Goal: Task Accomplishment & Management: Manage account settings

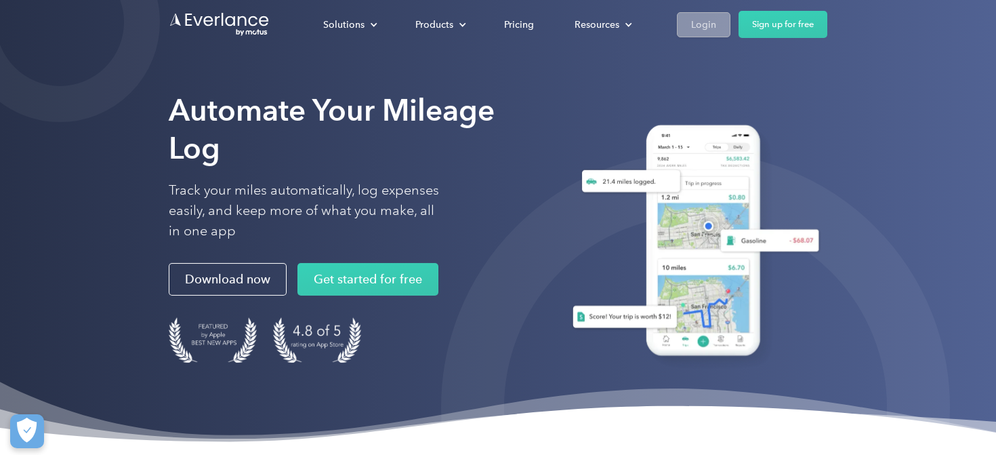
click at [703, 18] on div "Login" at bounding box center [703, 24] width 25 height 17
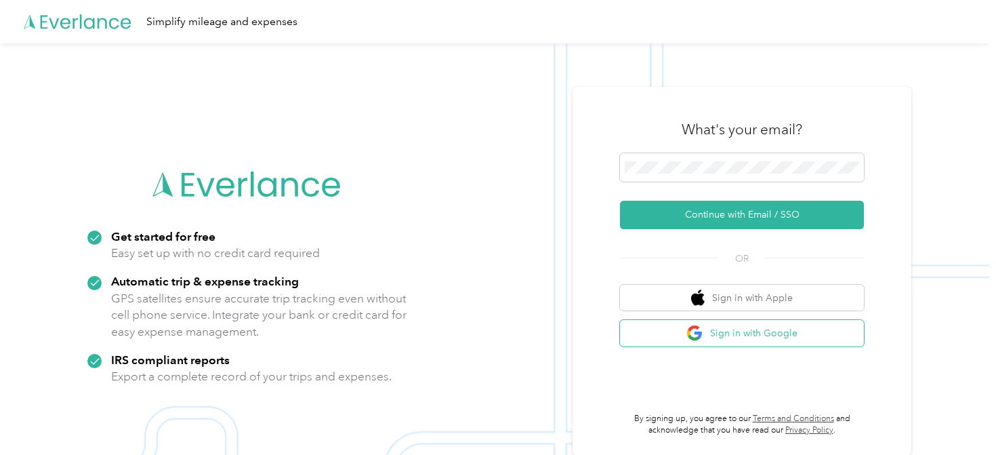
click at [675, 326] on button "Sign in with Google" at bounding box center [742, 333] width 244 height 26
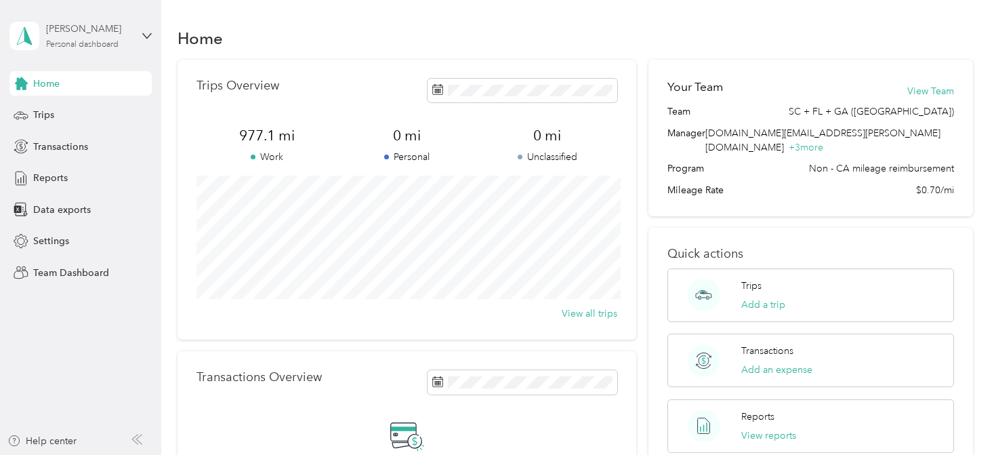
click at [87, 38] on div "[PERSON_NAME] Personal dashboard" at bounding box center [88, 35] width 85 height 27
click at [88, 112] on div "Team dashboard" at bounding box center [230, 105] width 423 height 24
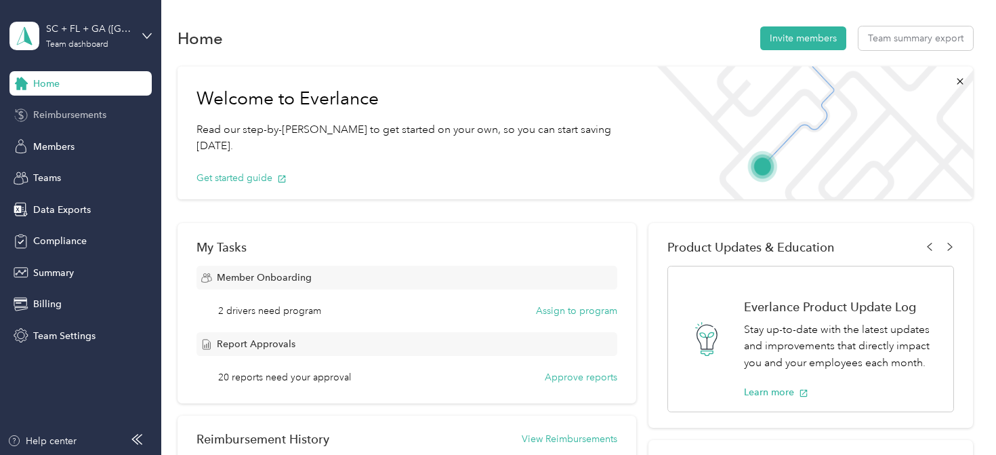
click at [80, 120] on span "Reimbursements" at bounding box center [69, 115] width 73 height 14
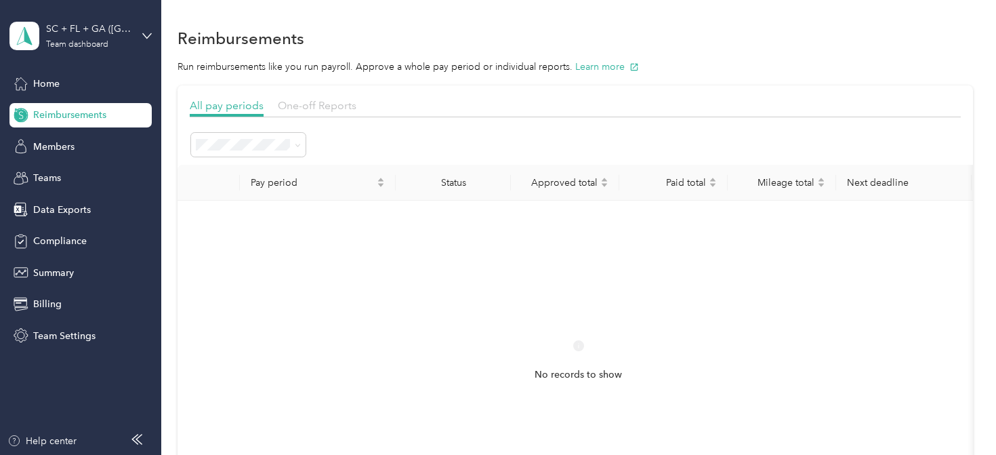
click at [337, 104] on span "One-off Reports" at bounding box center [317, 105] width 79 height 13
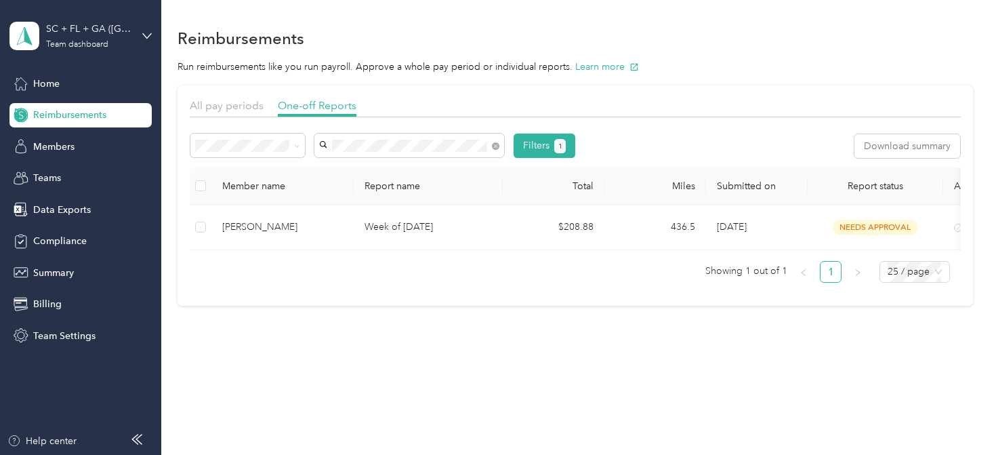
click at [389, 166] on span "[PERSON_NAME]" at bounding box center [361, 171] width 75 height 12
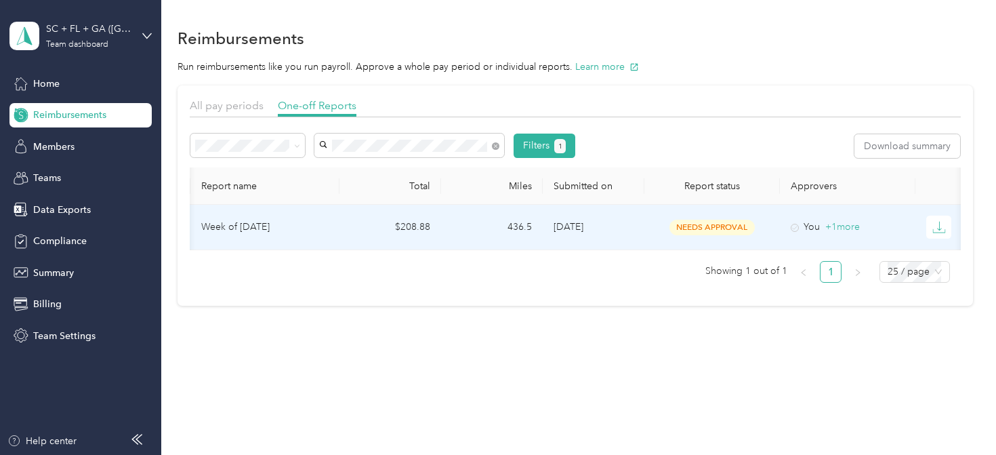
scroll to position [0, 179]
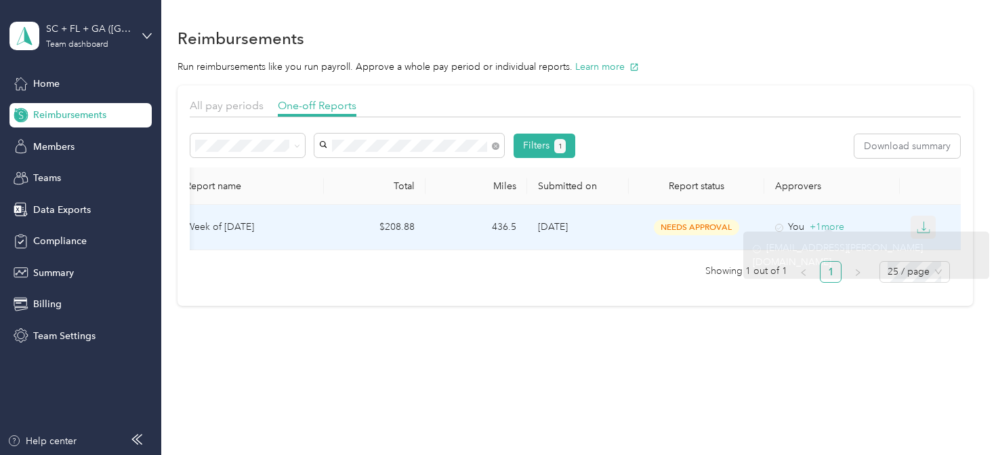
click at [920, 224] on icon "button" at bounding box center [923, 227] width 14 height 14
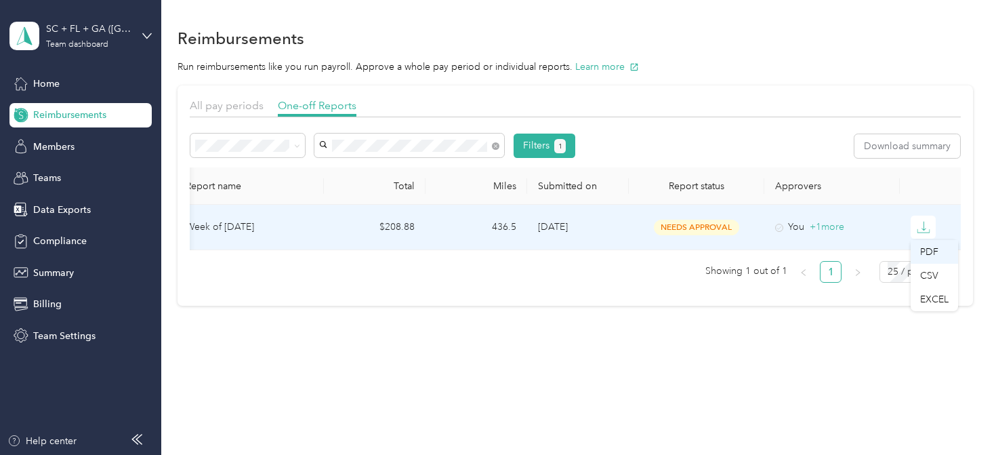
click at [926, 245] on div "PDF" at bounding box center [934, 252] width 28 height 14
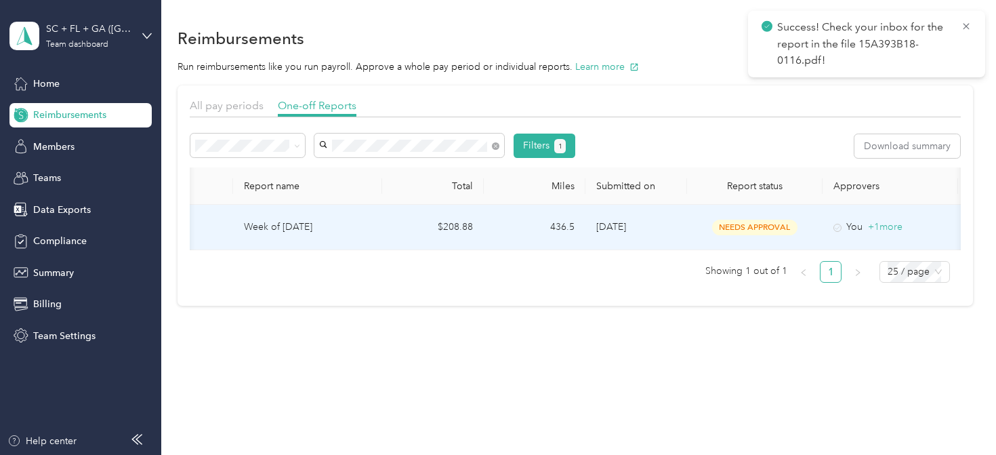
scroll to position [0, 0]
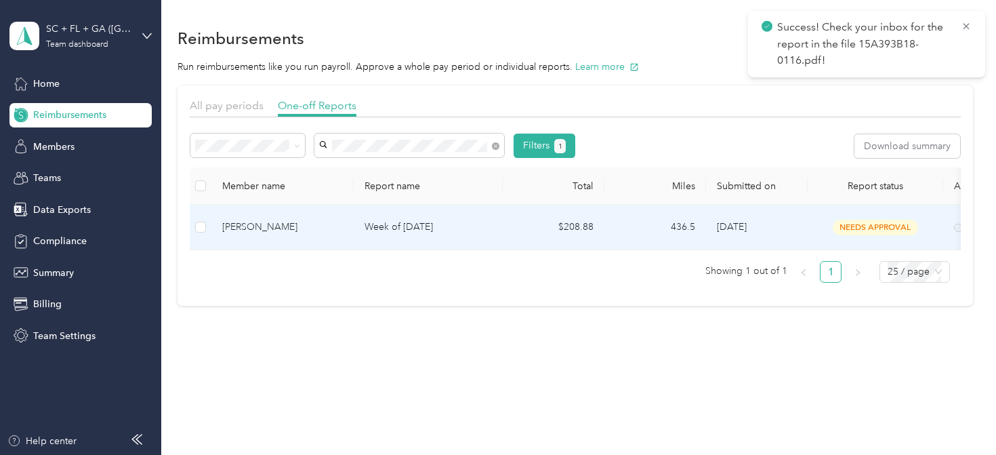
click at [206, 228] on td at bounding box center [201, 227] width 22 height 45
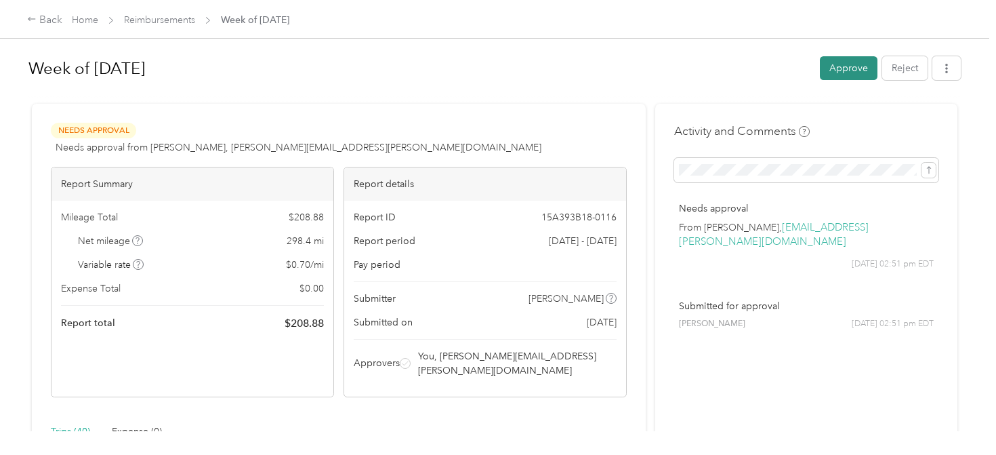
click at [843, 72] on button "Approve" at bounding box center [849, 68] width 58 height 24
click at [165, 21] on link "Reimbursements" at bounding box center [159, 20] width 71 height 12
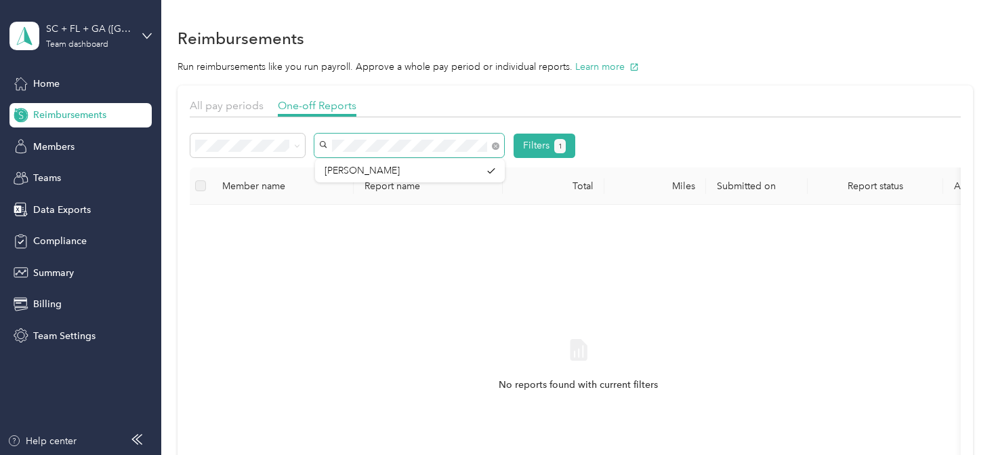
click at [318, 136] on span at bounding box center [409, 145] width 190 height 24
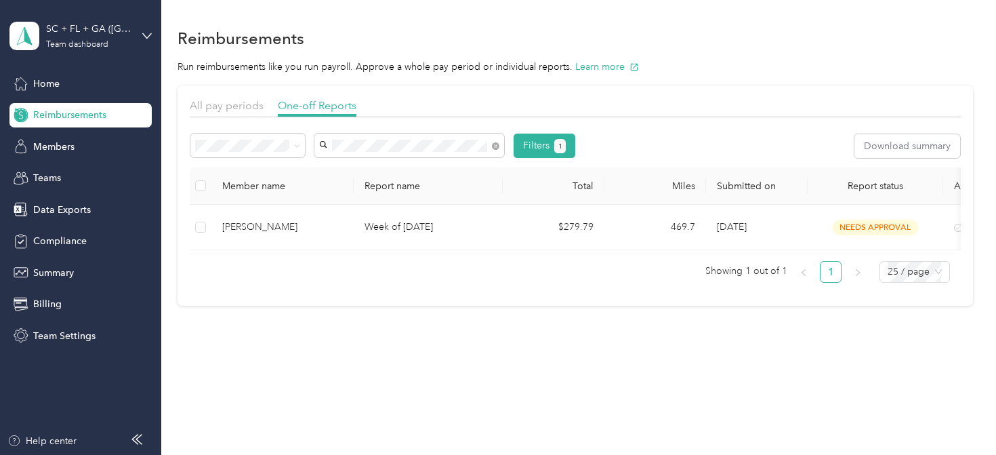
click at [383, 173] on div "[PERSON_NAME]" at bounding box center [409, 170] width 171 height 14
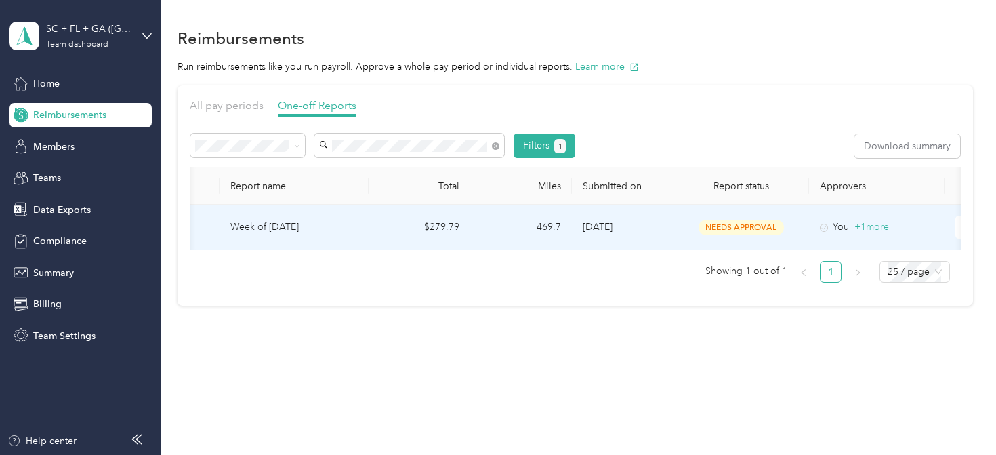
scroll to position [0, 135]
click at [963, 230] on icon "button" at bounding box center [967, 227] width 14 height 14
click at [960, 251] on div "PDF" at bounding box center [972, 252] width 28 height 14
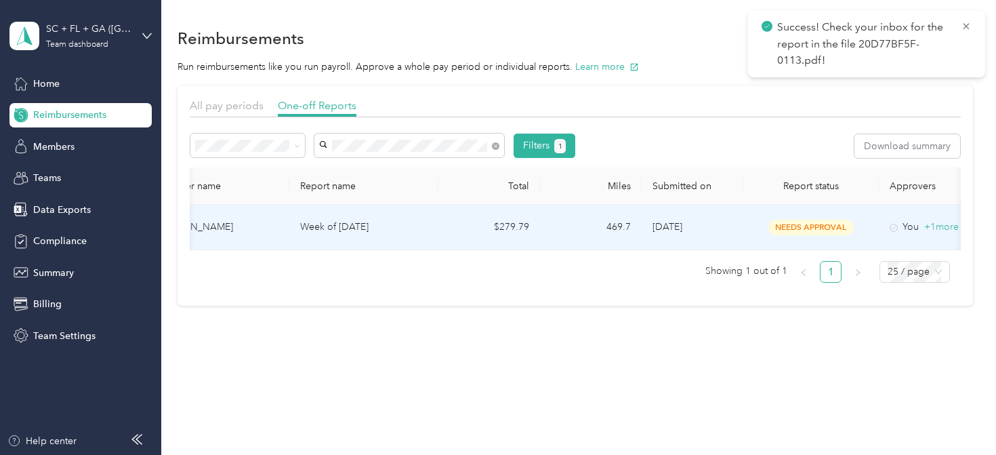
scroll to position [0, 0]
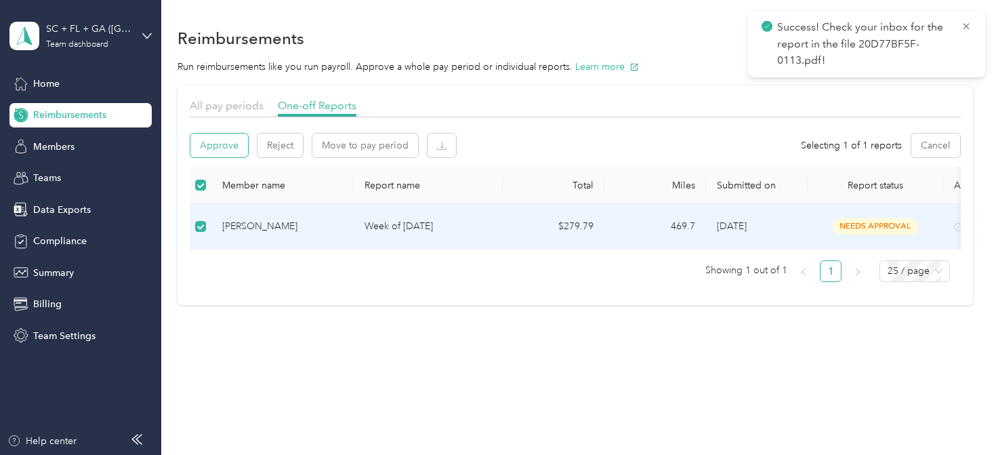
click at [213, 146] on button "Approve" at bounding box center [219, 145] width 58 height 24
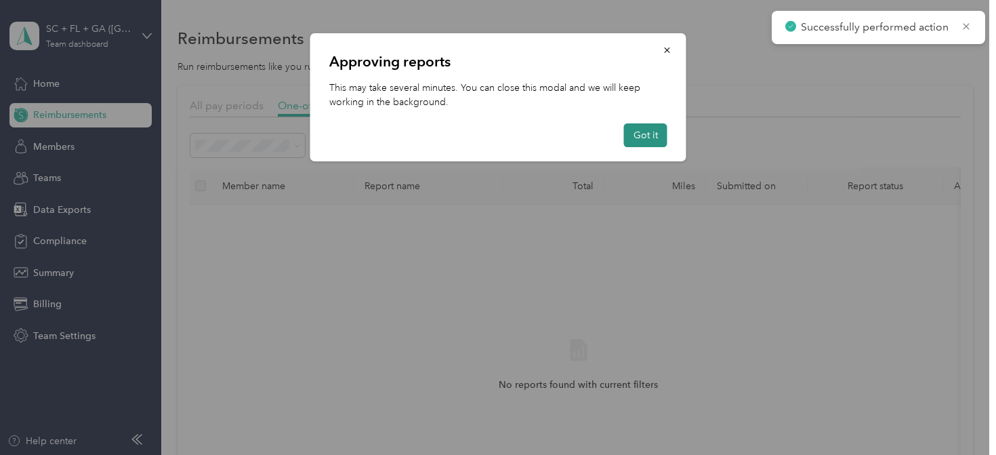
click at [654, 145] on button "Got it" at bounding box center [645, 135] width 43 height 24
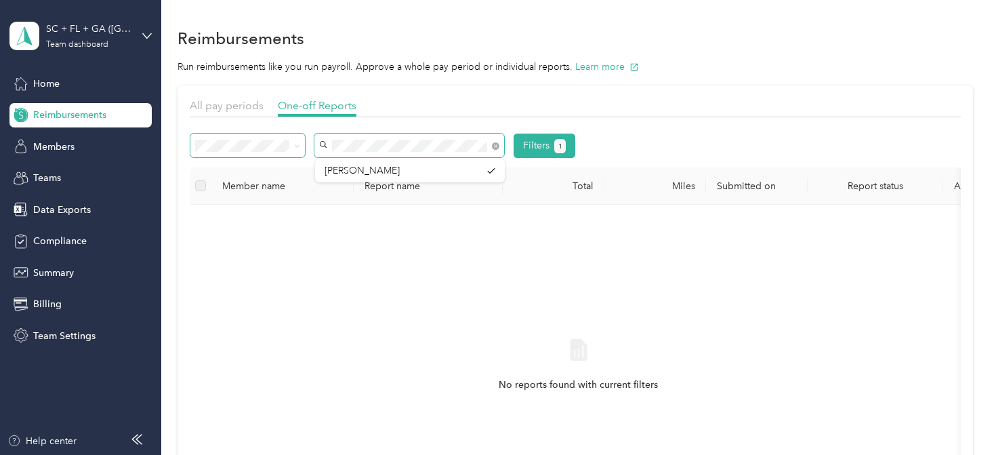
click at [293, 144] on div "Filters 1" at bounding box center [382, 145] width 385 height 24
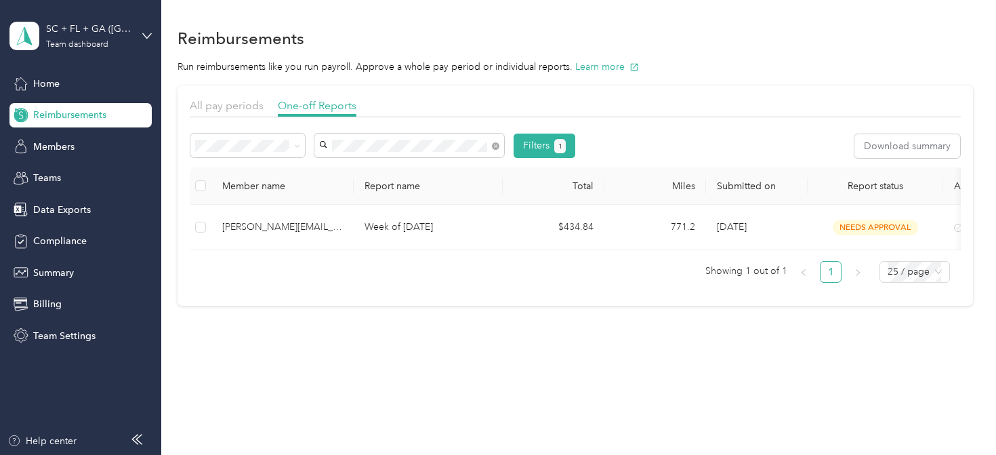
click at [360, 164] on div "[PERSON_NAME][EMAIL_ADDRESS][PERSON_NAME][DOMAIN_NAME]" at bounding box center [409, 177] width 171 height 28
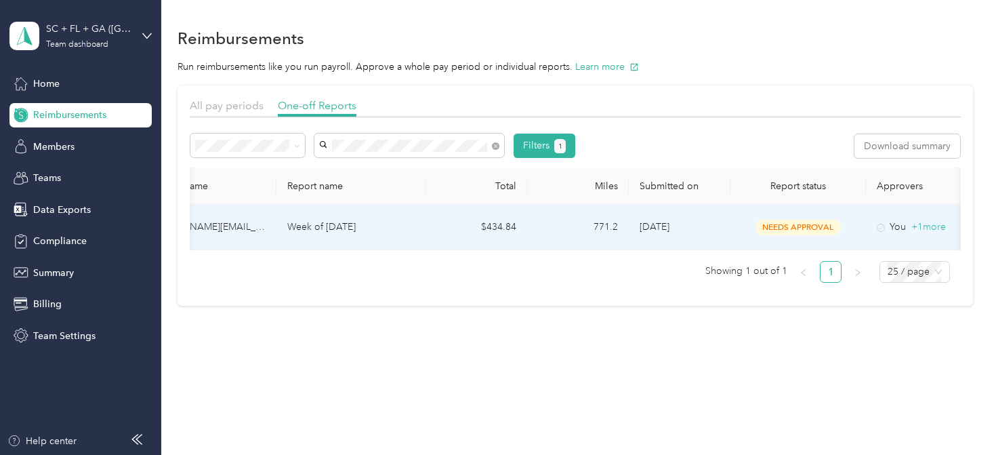
scroll to position [0, 179]
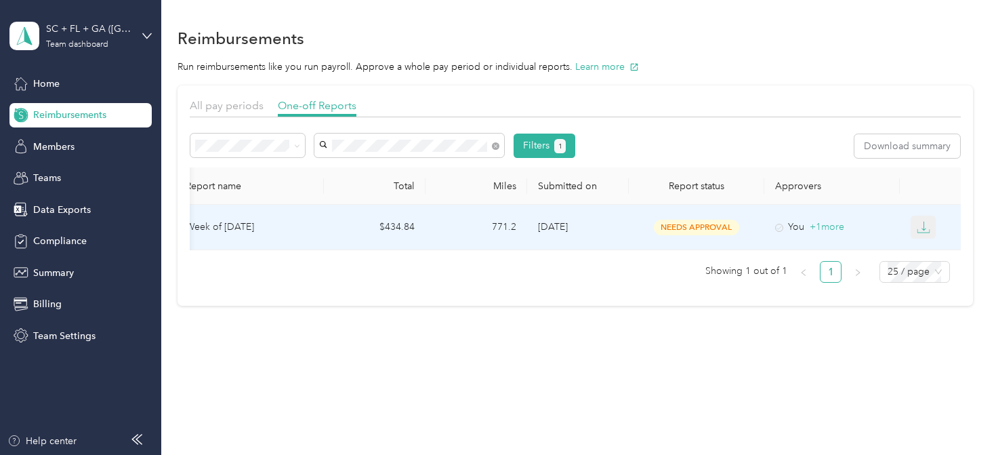
click at [926, 229] on icon "button" at bounding box center [923, 227] width 14 height 14
click at [927, 253] on div "PDF" at bounding box center [934, 252] width 28 height 14
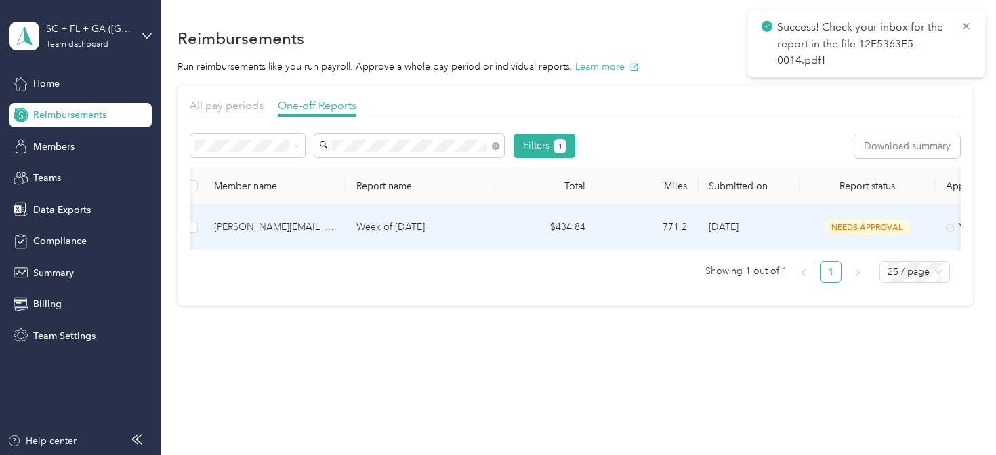
scroll to position [0, 6]
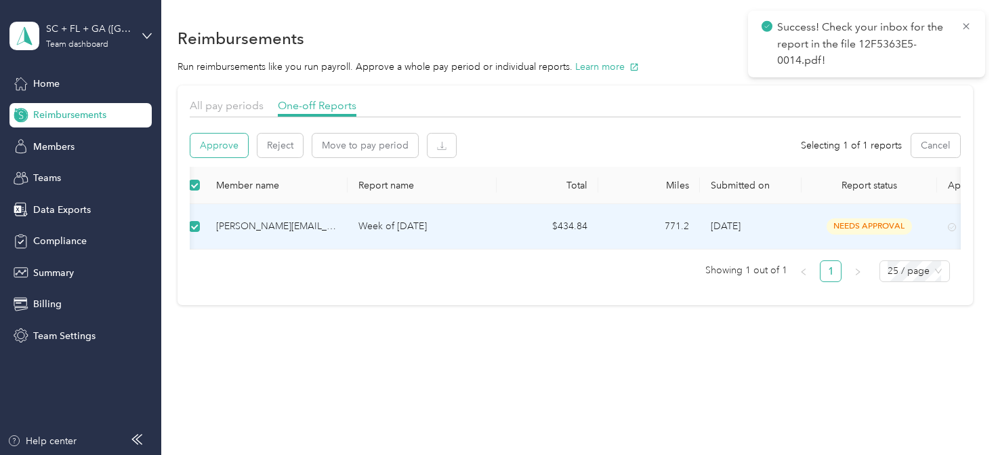
click at [211, 150] on button "Approve" at bounding box center [219, 145] width 58 height 24
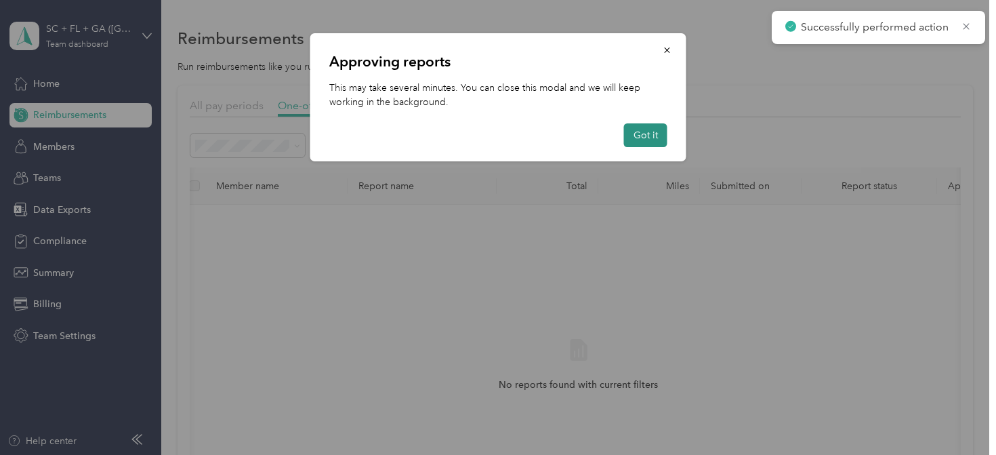
click at [638, 137] on button "Got it" at bounding box center [645, 135] width 43 height 24
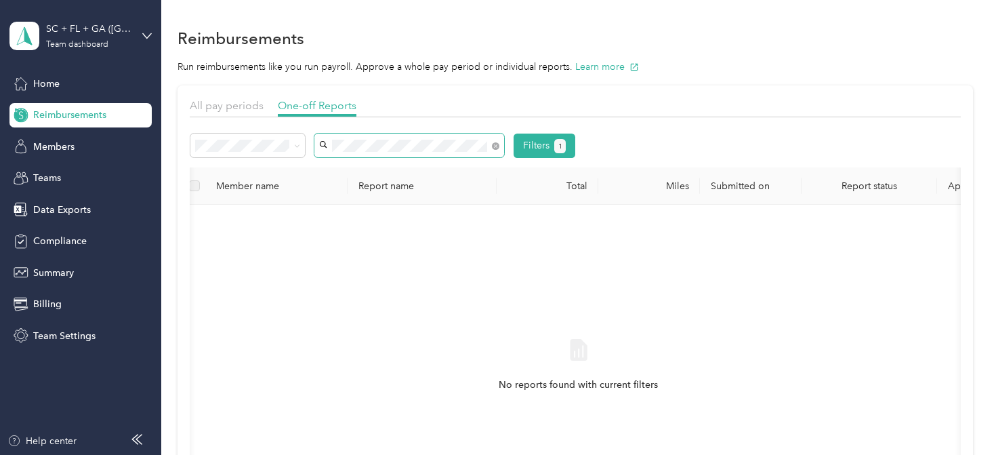
click at [500, 148] on span at bounding box center [409, 145] width 190 height 24
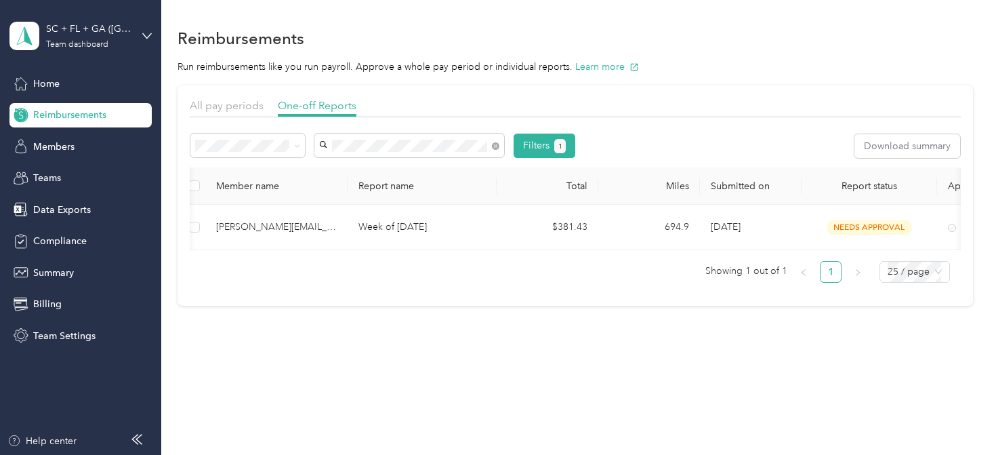
click at [461, 190] on span "[PERSON_NAME][EMAIL_ADDRESS][PERSON_NAME][DOMAIN_NAME]" at bounding box center [402, 201] width 156 height 26
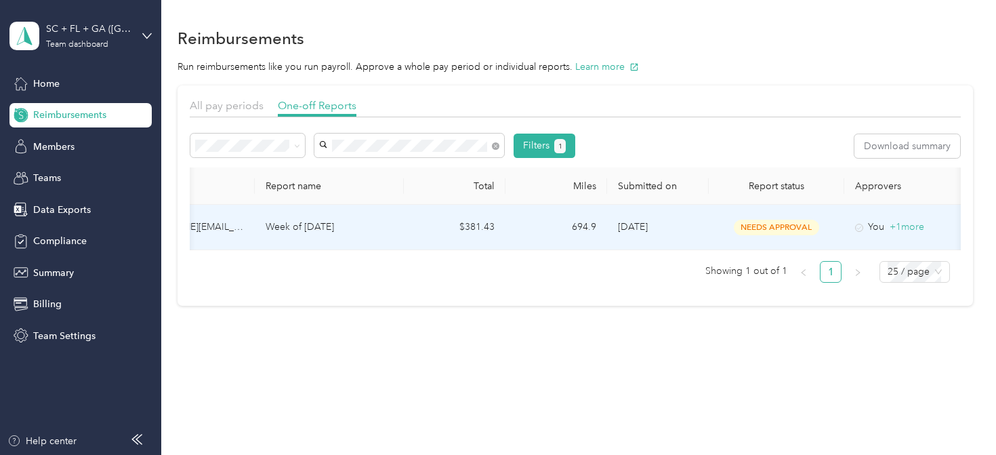
scroll to position [0, 179]
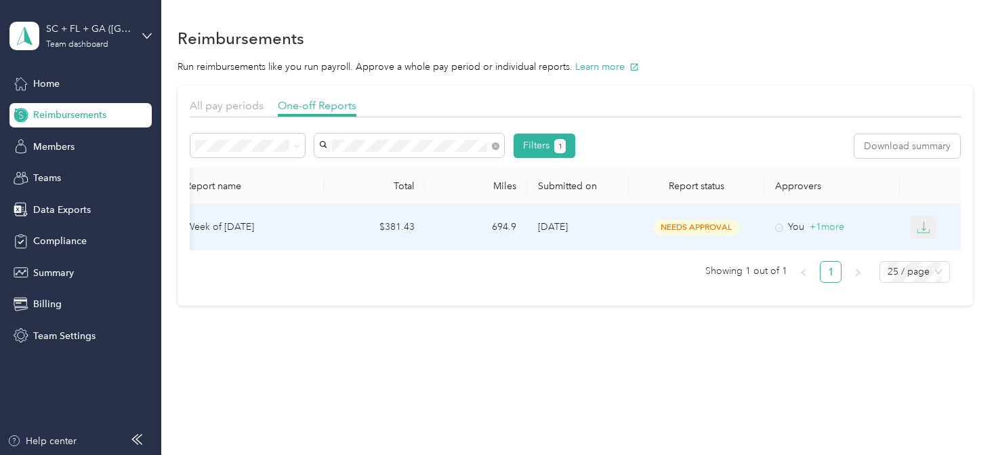
click at [925, 226] on icon "button" at bounding box center [923, 227] width 14 height 14
click at [927, 245] on div "PDF" at bounding box center [934, 252] width 28 height 14
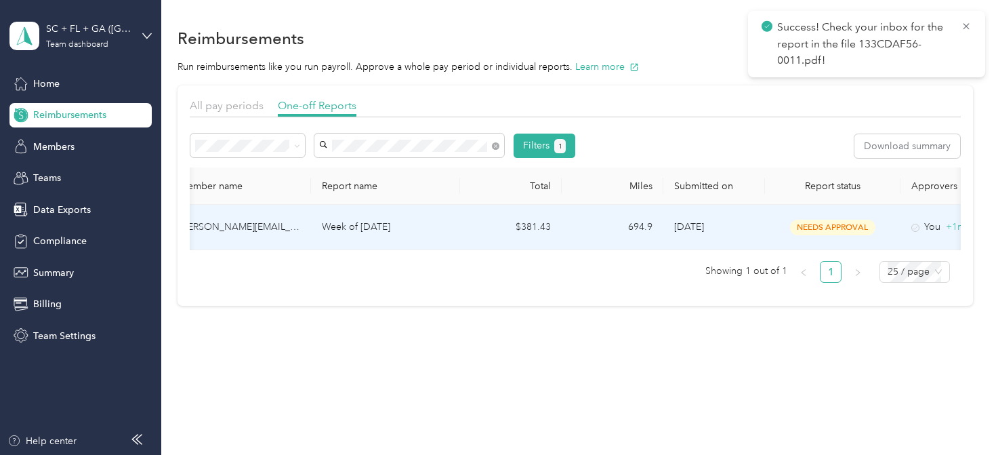
scroll to position [0, 0]
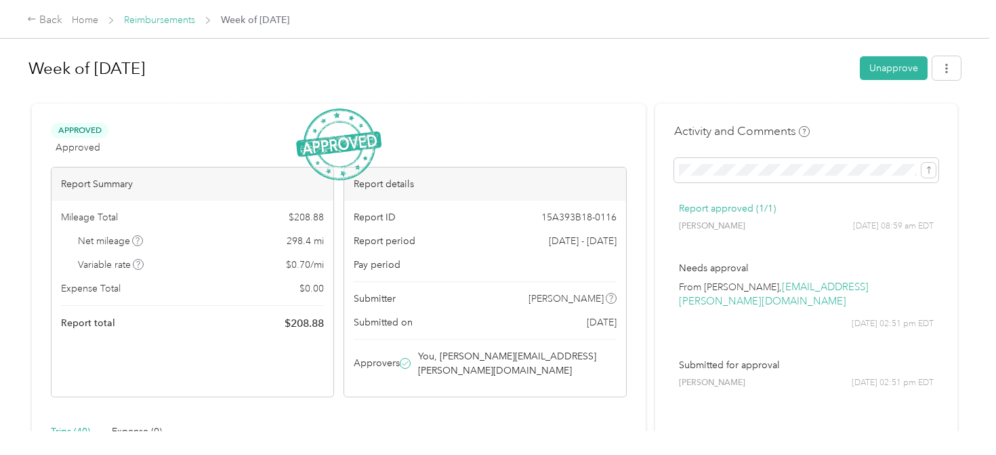
click at [182, 17] on link "Reimbursements" at bounding box center [159, 20] width 71 height 12
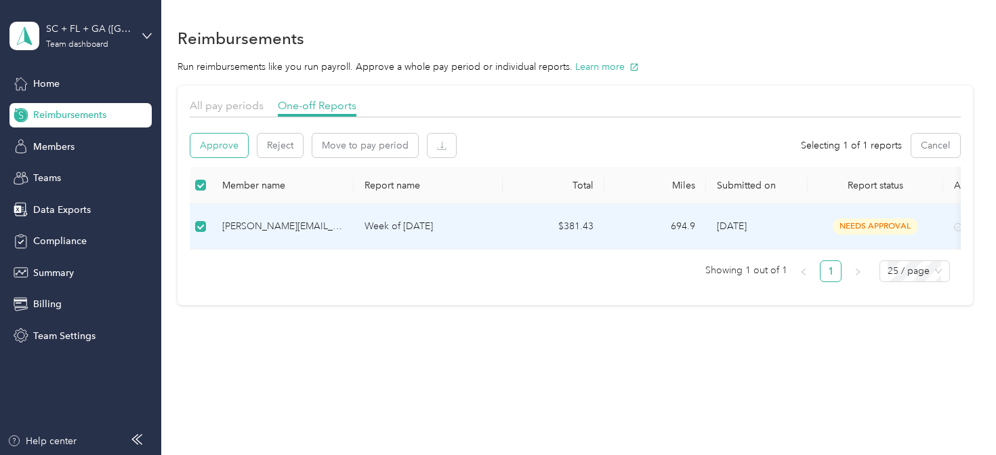
click at [229, 150] on button "Approve" at bounding box center [219, 145] width 58 height 24
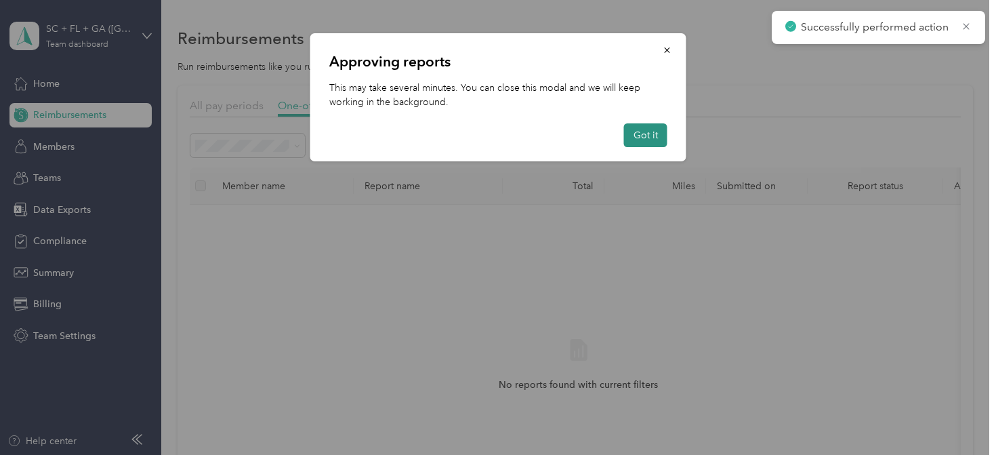
click at [638, 142] on button "Got it" at bounding box center [645, 135] width 43 height 24
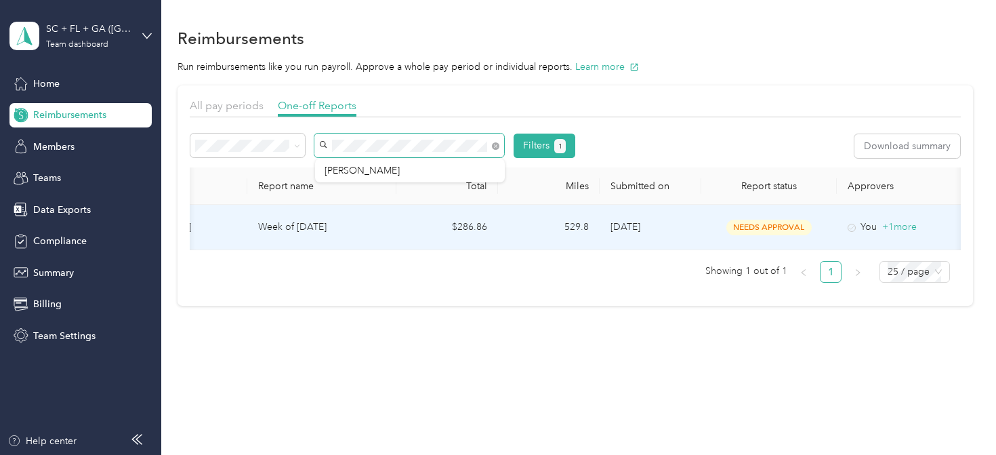
scroll to position [0, 179]
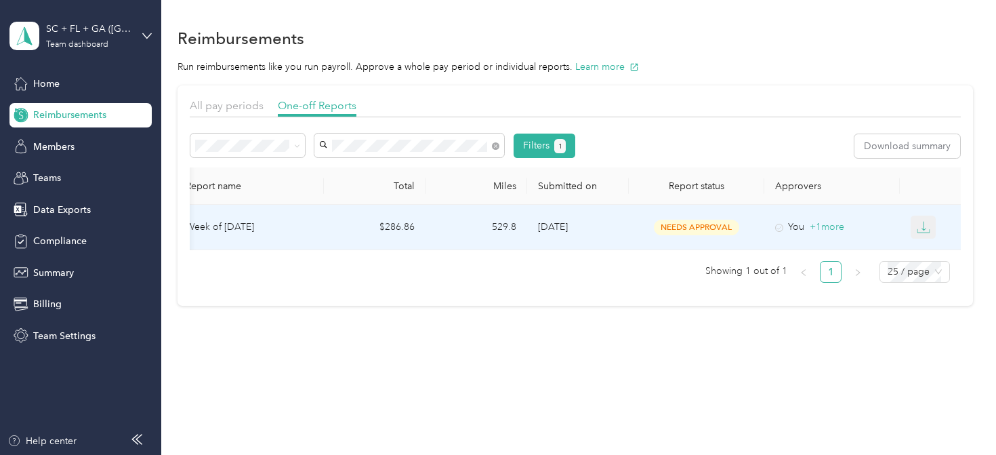
click at [920, 230] on icon "button" at bounding box center [923, 227] width 14 height 14
click at [925, 249] on div "PDF" at bounding box center [934, 252] width 28 height 14
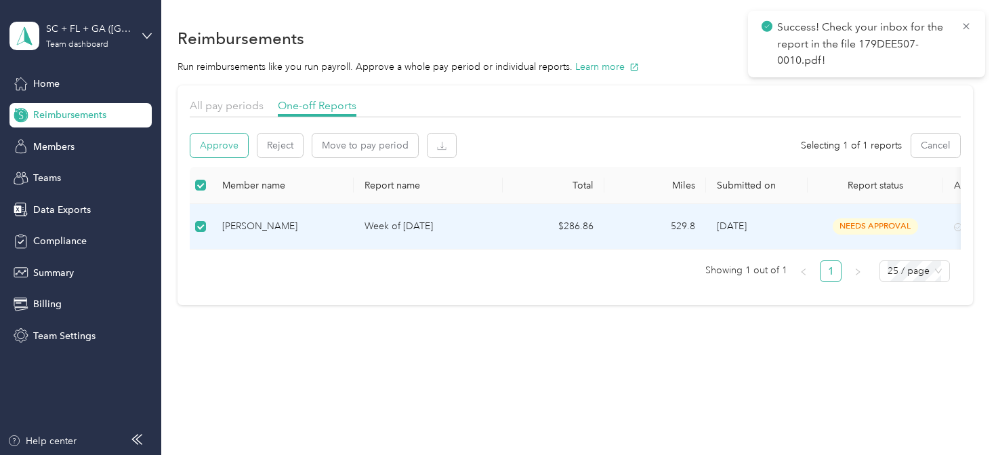
click at [212, 149] on button "Approve" at bounding box center [219, 145] width 58 height 24
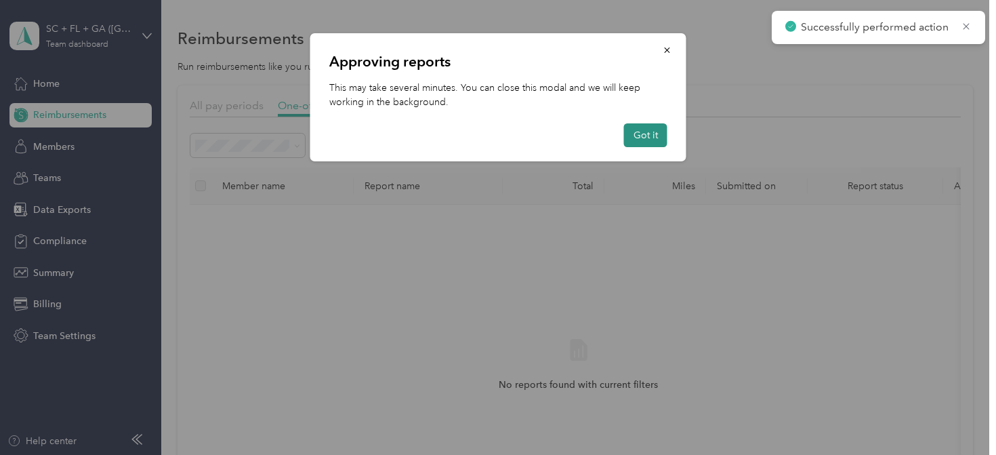
click at [648, 136] on button "Got it" at bounding box center [645, 135] width 43 height 24
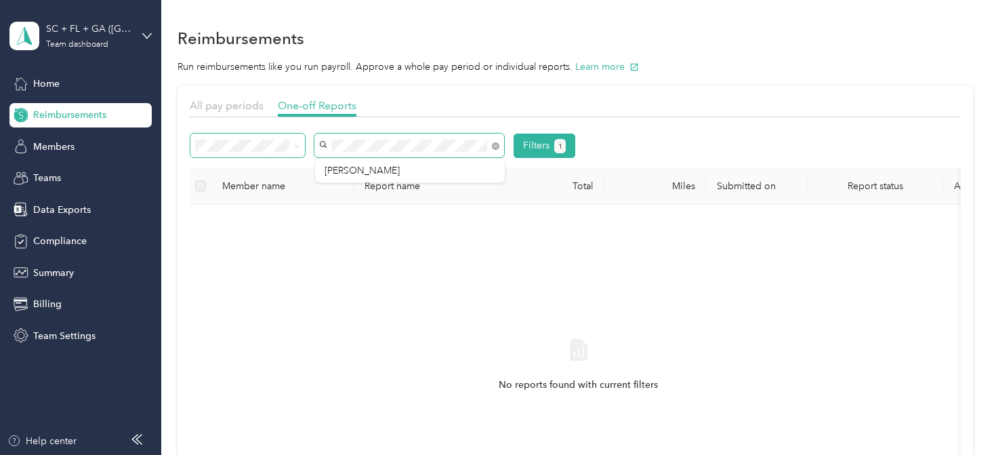
click at [303, 142] on div "Filters 1" at bounding box center [382, 145] width 385 height 24
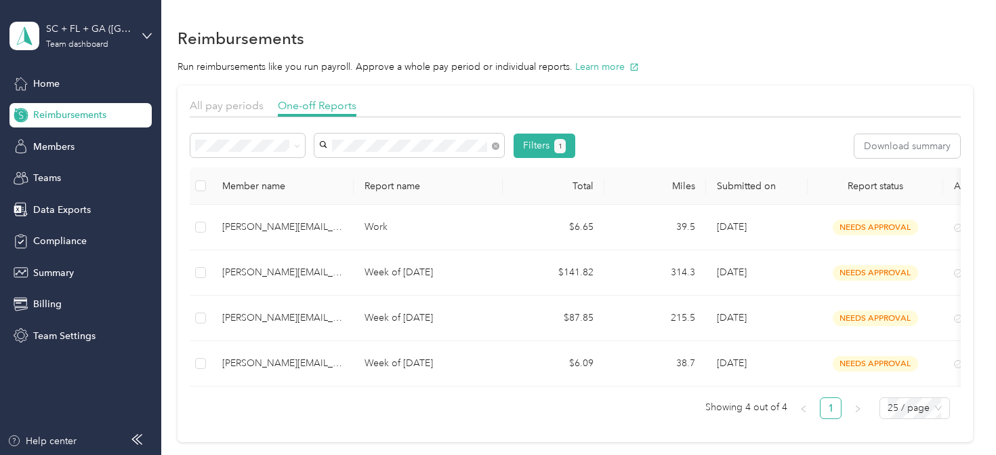
click at [343, 161] on li "[PERSON_NAME][EMAIL_ADDRESS][PERSON_NAME][DOMAIN_NAME]" at bounding box center [410, 178] width 190 height 38
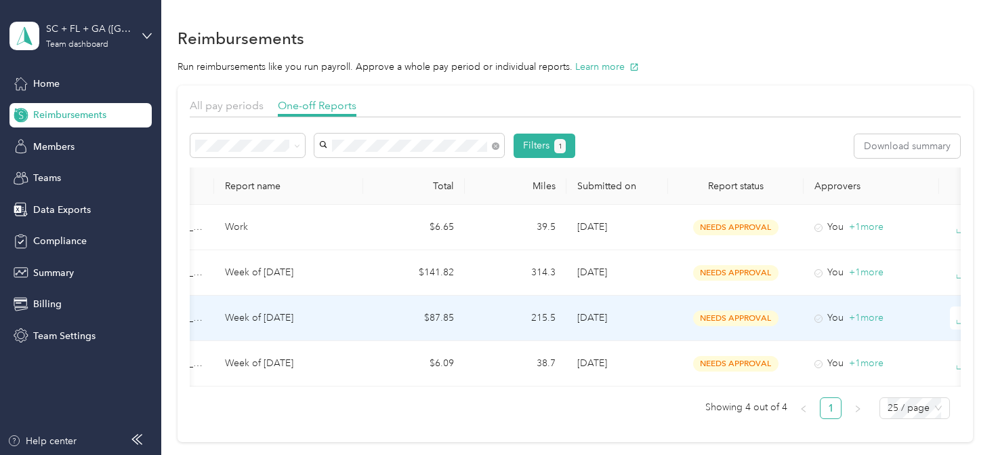
scroll to position [0, 179]
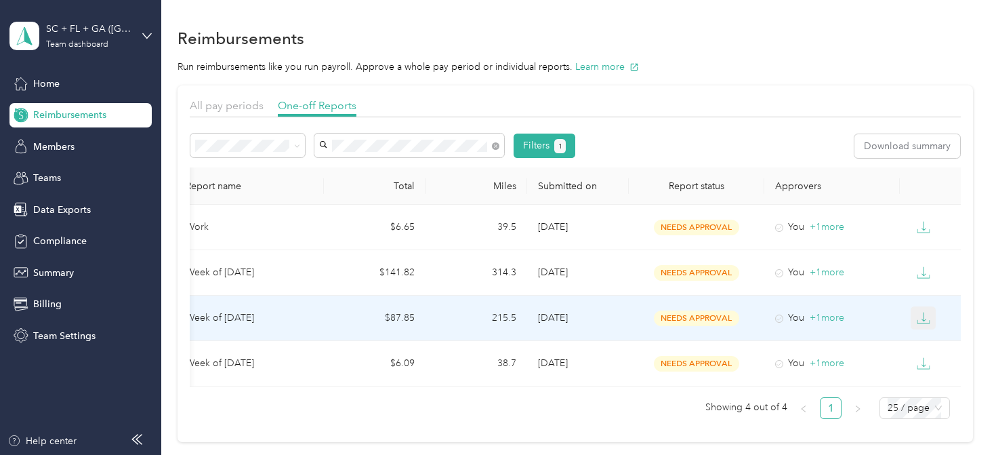
click at [923, 317] on icon "button" at bounding box center [923, 316] width 4 height 9
click at [924, 339] on div "PDF" at bounding box center [934, 342] width 28 height 14
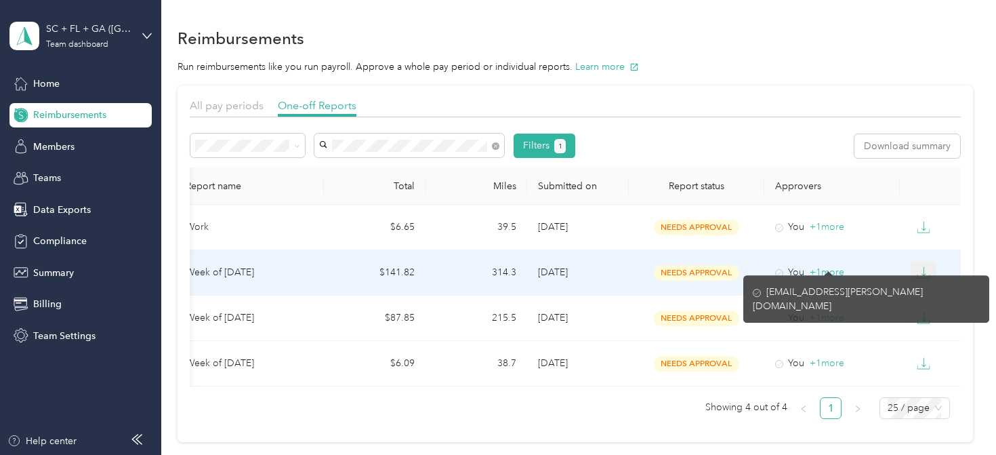
click at [923, 270] on icon "button" at bounding box center [923, 271] width 4 height 9
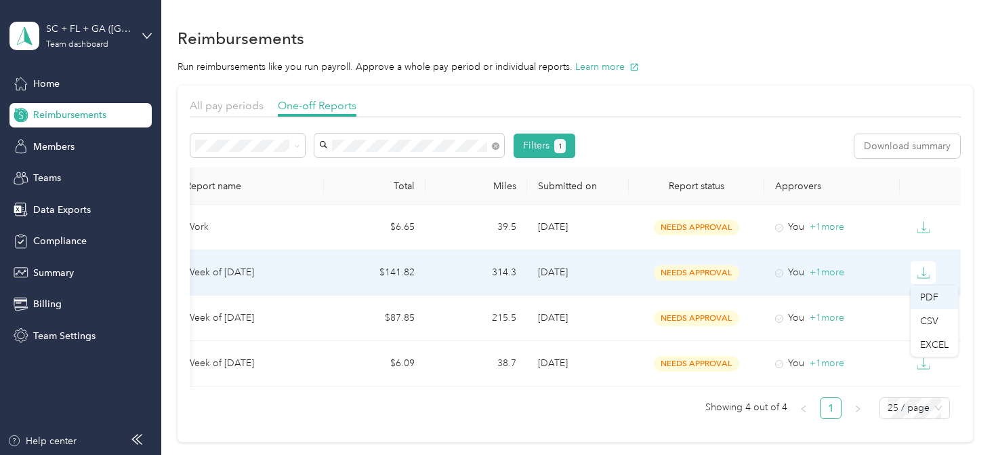
click at [927, 294] on div "PDF" at bounding box center [934, 297] width 28 height 14
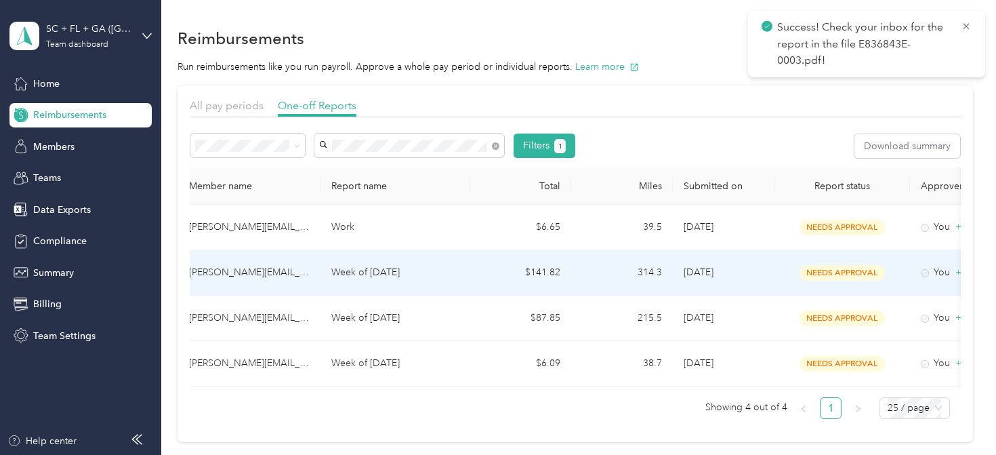
scroll to position [0, 0]
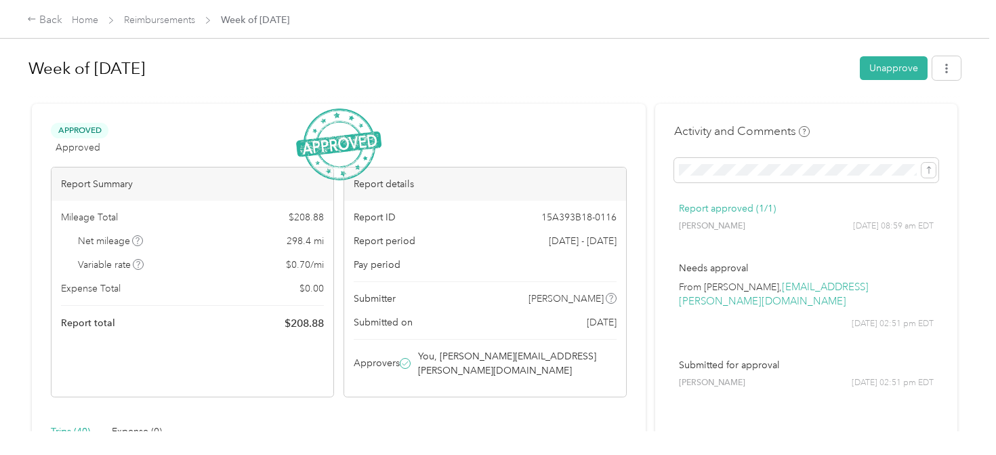
click at [447, 76] on h1 "Week of [DATE]" at bounding box center [439, 68] width 822 height 33
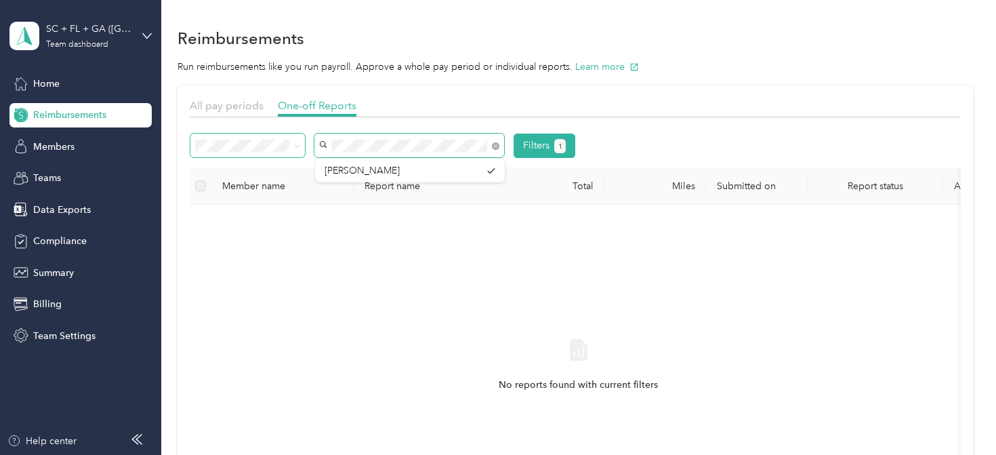
click at [283, 139] on div "Filters 1" at bounding box center [382, 145] width 385 height 24
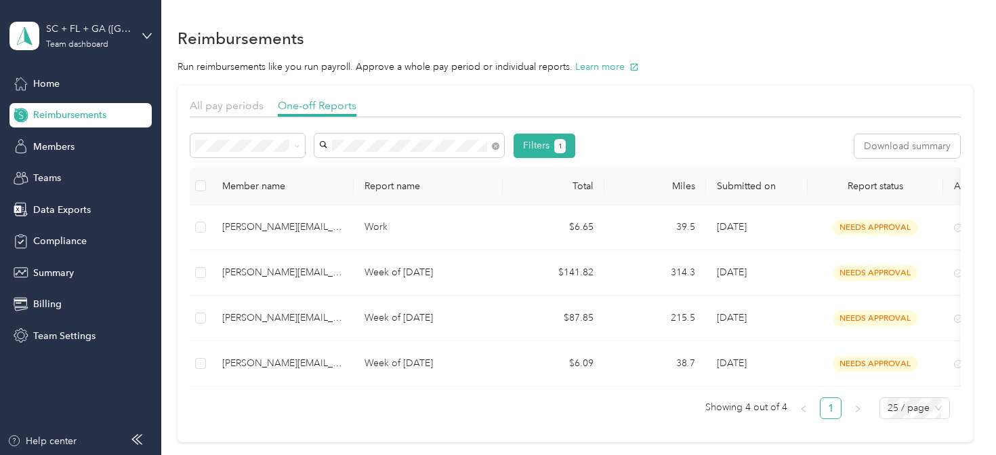
click at [333, 169] on span "[PERSON_NAME][EMAIL_ADDRESS][PERSON_NAME][DOMAIN_NAME]" at bounding box center [402, 178] width 156 height 26
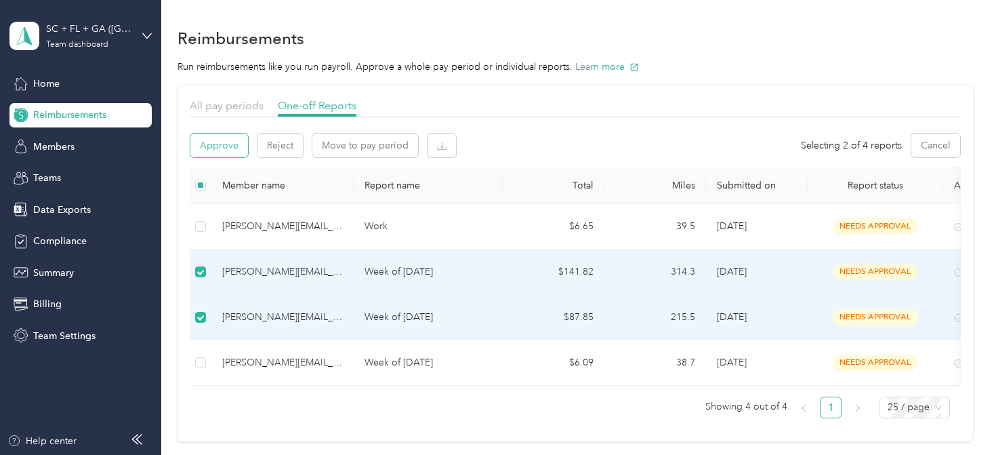
click at [230, 150] on button "Approve" at bounding box center [219, 145] width 58 height 24
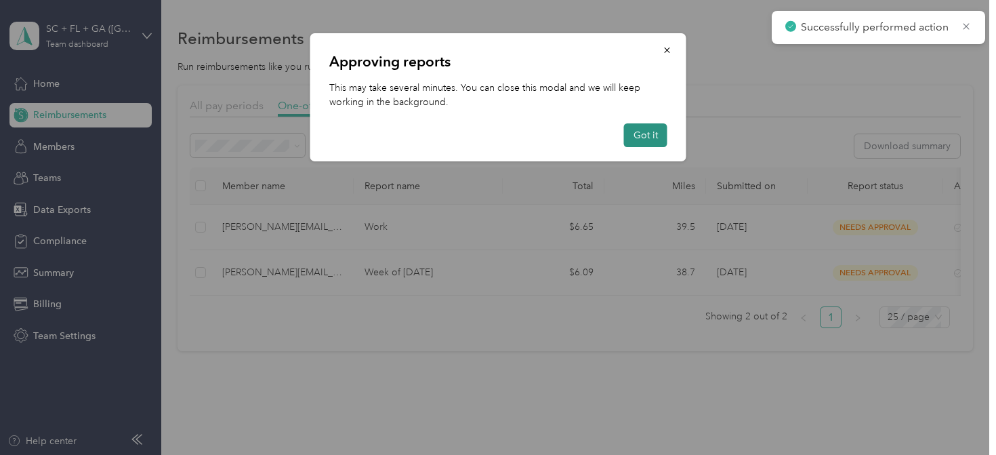
click at [654, 135] on button "Got it" at bounding box center [645, 135] width 43 height 24
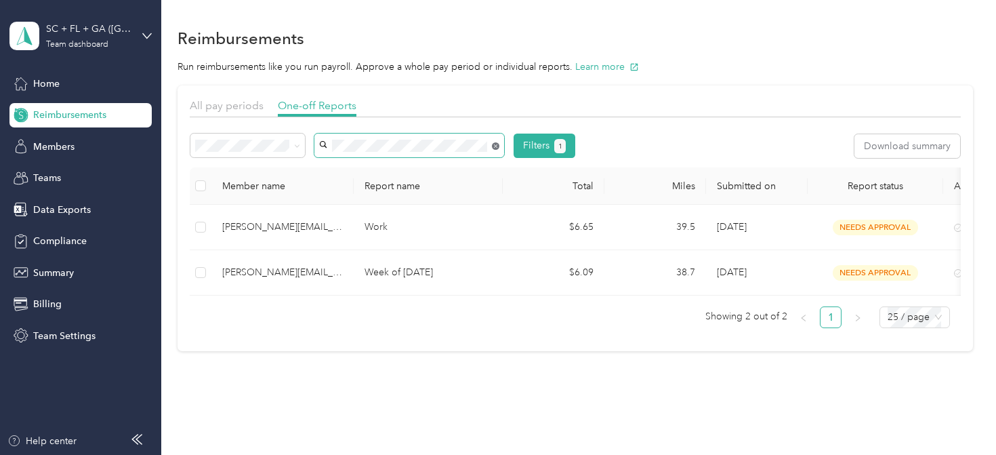
click at [497, 145] on icon at bounding box center [495, 145] width 3 height 3
click at [444, 226] on span "[PERSON_NAME][EMAIL_ADDRESS][PERSON_NAME][DOMAIN_NAME]" at bounding box center [402, 239] width 156 height 26
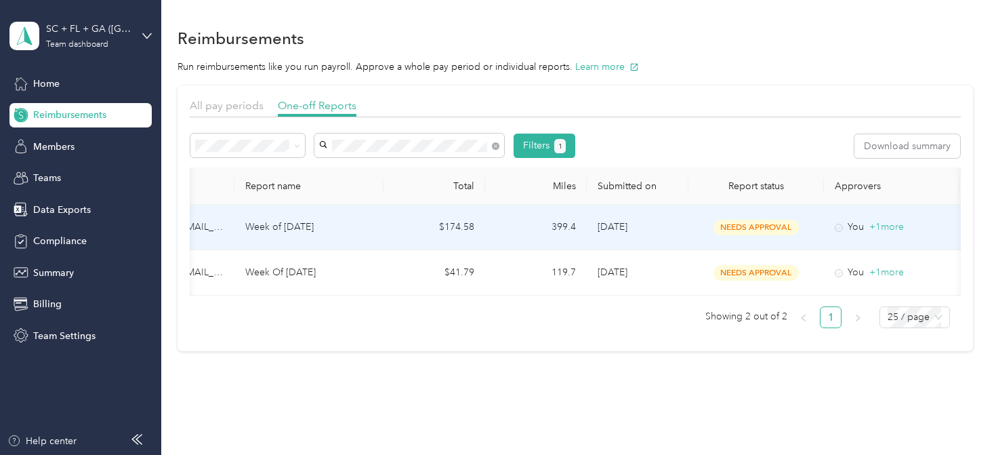
scroll to position [0, 179]
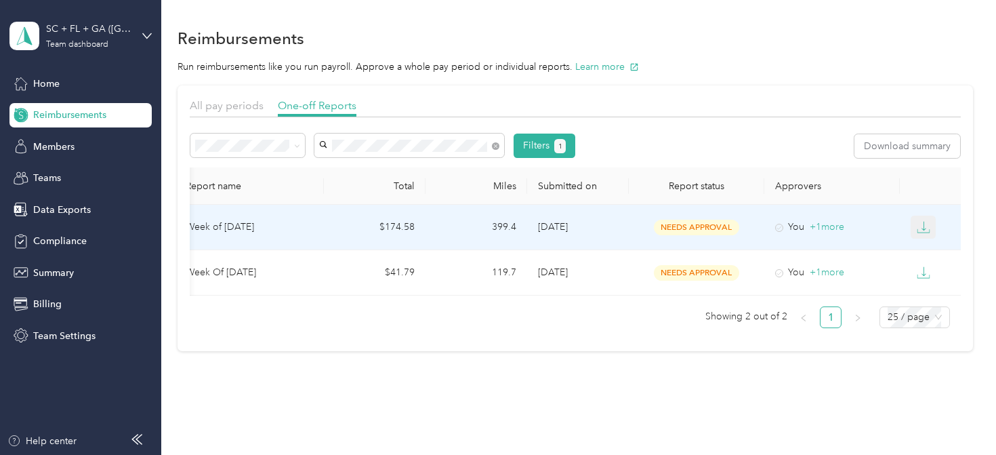
click at [930, 221] on button "button" at bounding box center [923, 226] width 26 height 23
click at [933, 246] on div "PDF" at bounding box center [934, 252] width 28 height 14
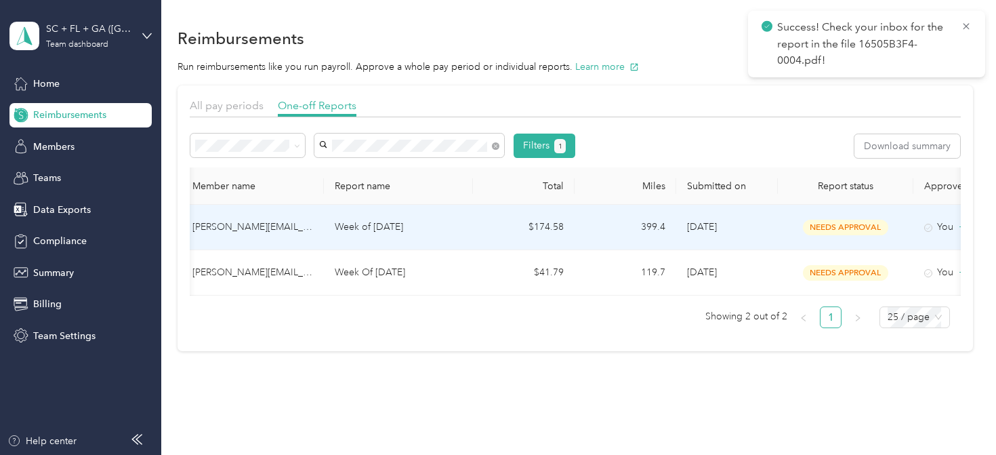
scroll to position [0, 0]
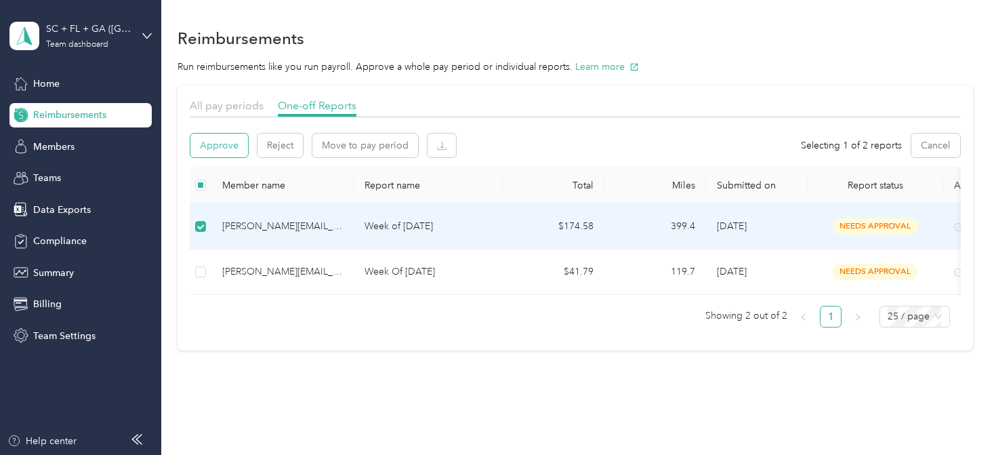
click at [216, 150] on button "Approve" at bounding box center [219, 145] width 58 height 24
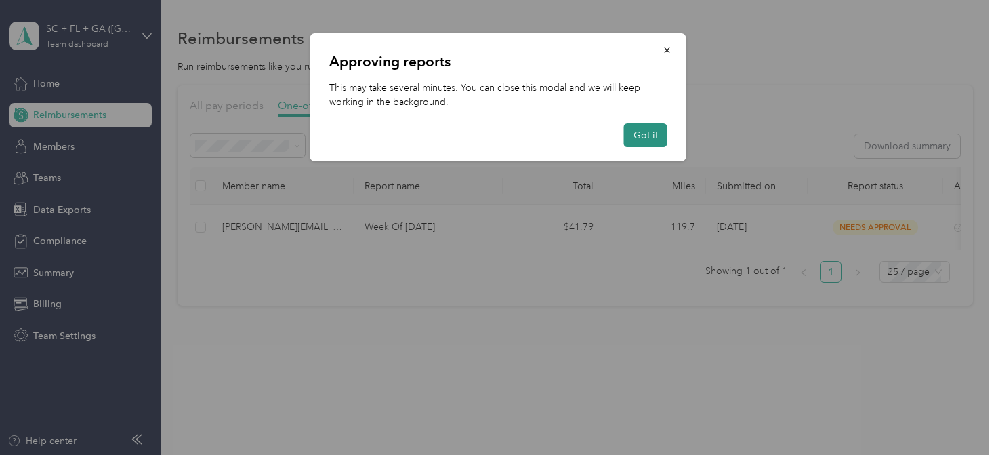
click at [662, 131] on button "Got it" at bounding box center [645, 135] width 43 height 24
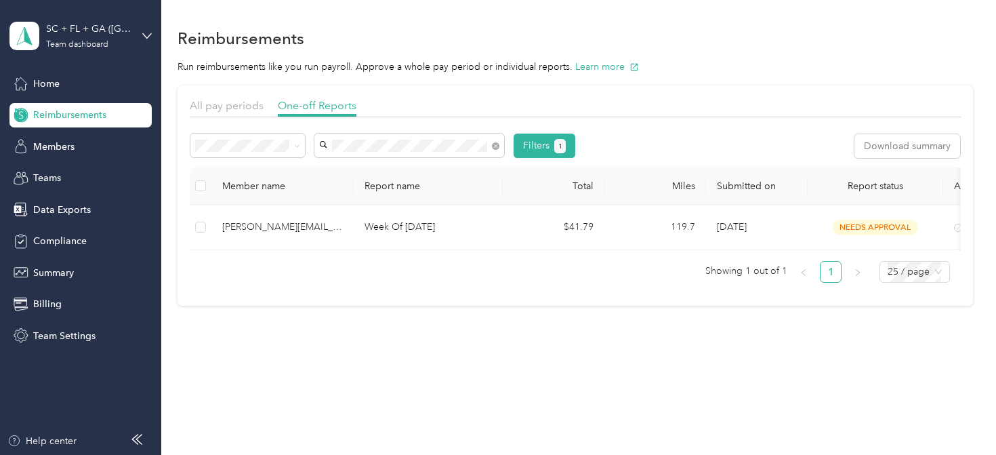
click at [283, 306] on div "Reimbursements Run reimbursements like you run payroll. Approve a whole pay per…" at bounding box center [575, 189] width 828 height 379
click at [298, 141] on span at bounding box center [297, 146] width 6 height 12
click at [300, 143] on icon at bounding box center [297, 146] width 6 height 6
click at [261, 171] on div "All" at bounding box center [248, 170] width 96 height 14
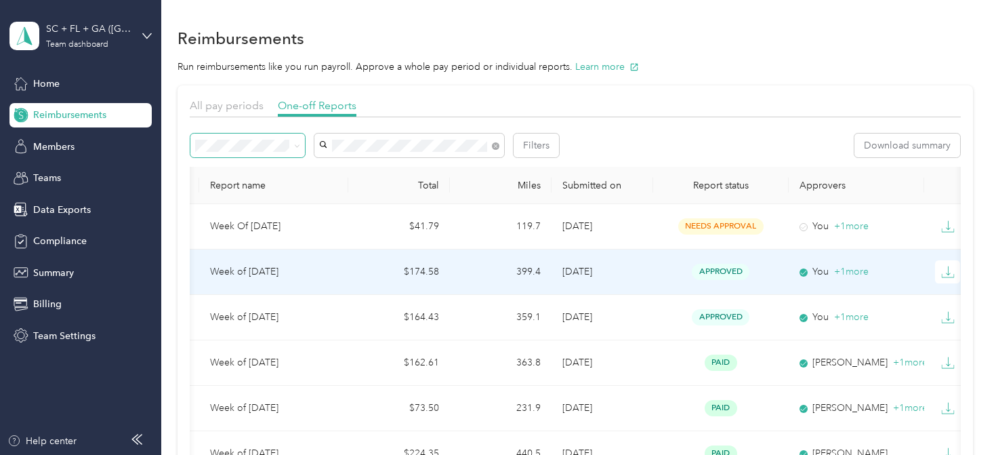
scroll to position [0, 179]
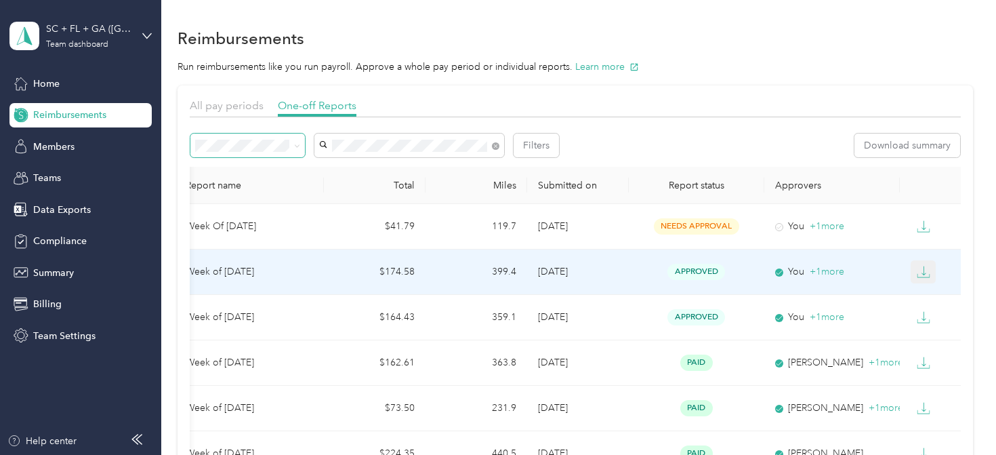
click at [920, 263] on button "button" at bounding box center [923, 271] width 26 height 23
click at [927, 288] on li "PDF" at bounding box center [933, 296] width 47 height 24
click at [928, 298] on div "PDF" at bounding box center [934, 296] width 28 height 14
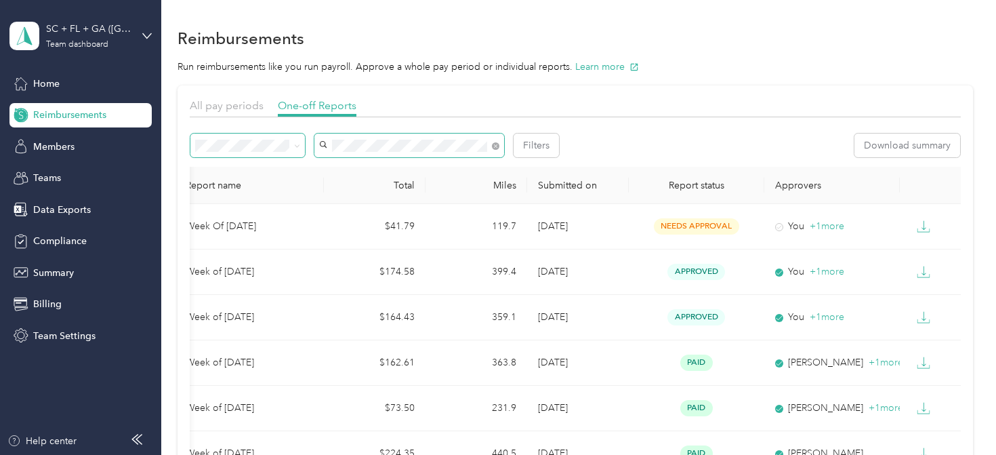
click at [256, 140] on div "Filters" at bounding box center [374, 145] width 369 height 24
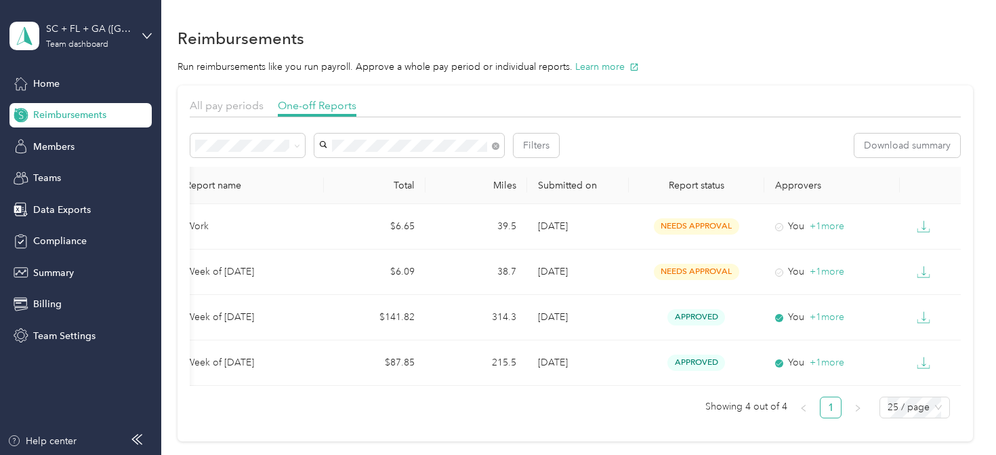
click at [349, 163] on div "[PERSON_NAME][EMAIL_ADDRESS][PERSON_NAME][DOMAIN_NAME]" at bounding box center [409, 176] width 171 height 28
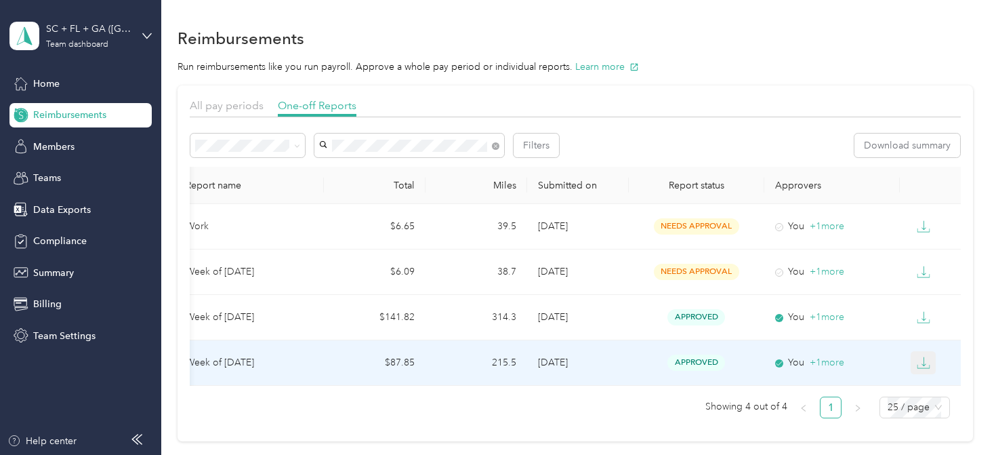
click at [923, 362] on icon "button" at bounding box center [923, 360] width 4 height 9
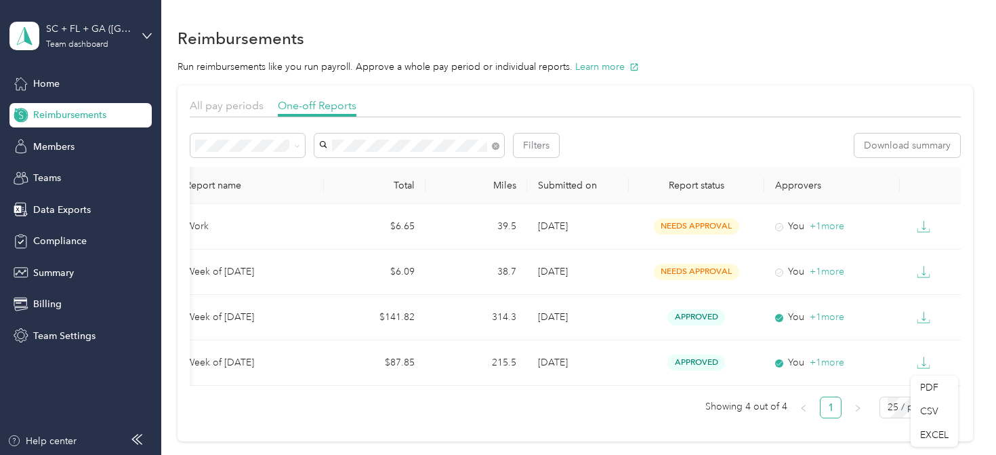
click at [626, 403] on ul "Showing 4 out of 4 1 25 / page" at bounding box center [570, 407] width 760 height 22
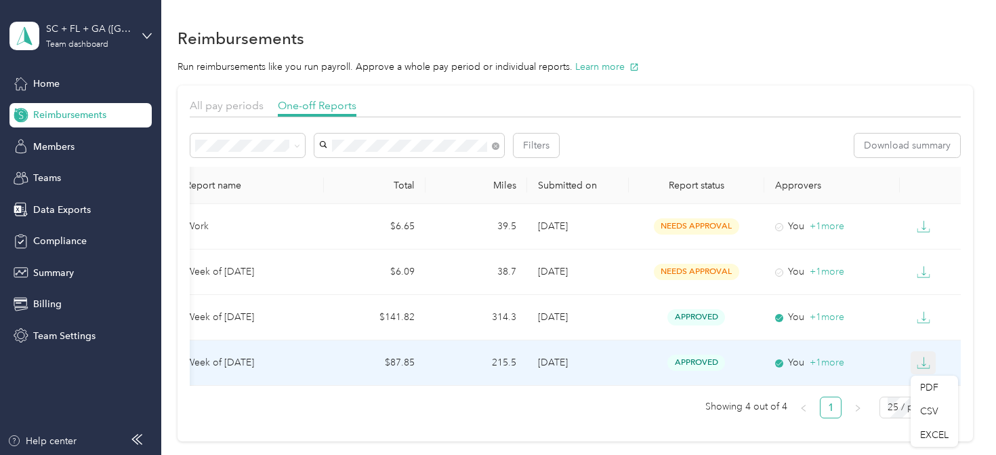
click at [923, 362] on icon "button" at bounding box center [923, 363] width 14 height 14
click at [923, 364] on icon "button" at bounding box center [923, 363] width 14 height 14
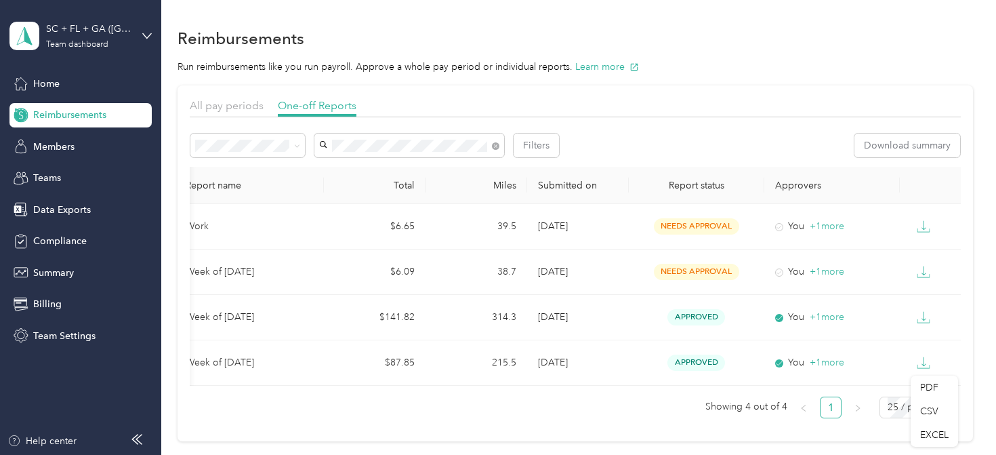
click at [655, 423] on div "Member name Report name Total Miles Submitted on Report status Approvers [PERSO…" at bounding box center [575, 298] width 771 height 262
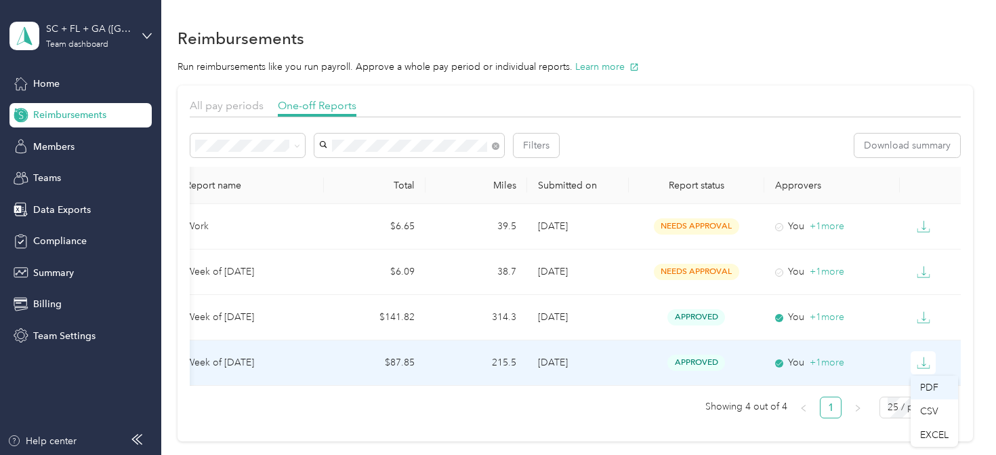
click at [919, 387] on li "PDF" at bounding box center [933, 387] width 47 height 24
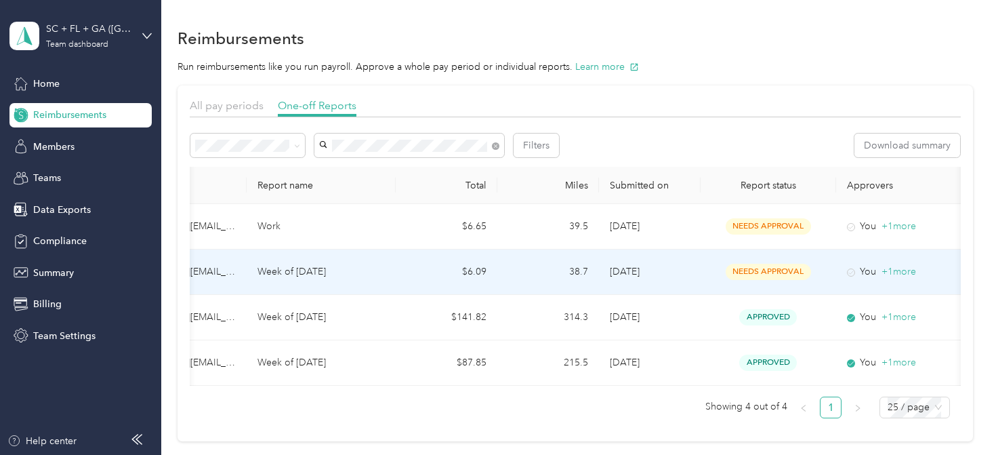
scroll to position [0, 106]
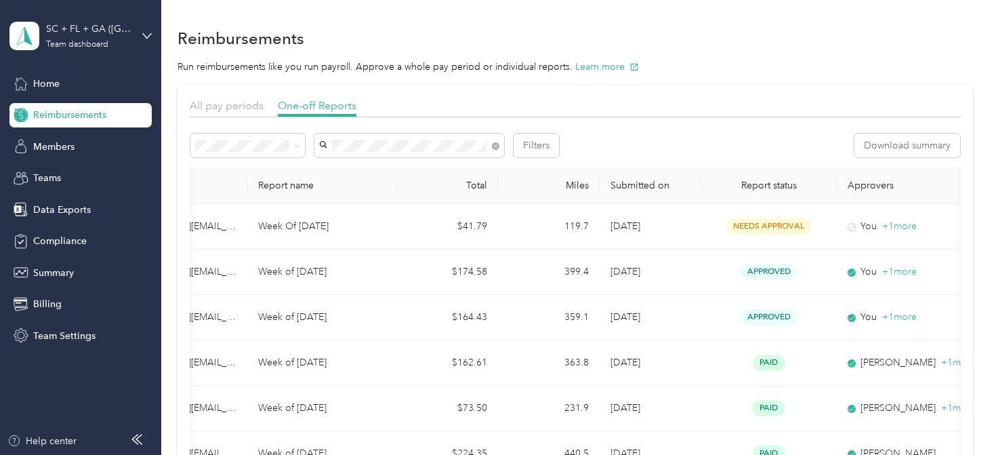
click at [419, 226] on span "[PERSON_NAME][EMAIL_ADDRESS][PERSON_NAME][DOMAIN_NAME]" at bounding box center [402, 239] width 156 height 26
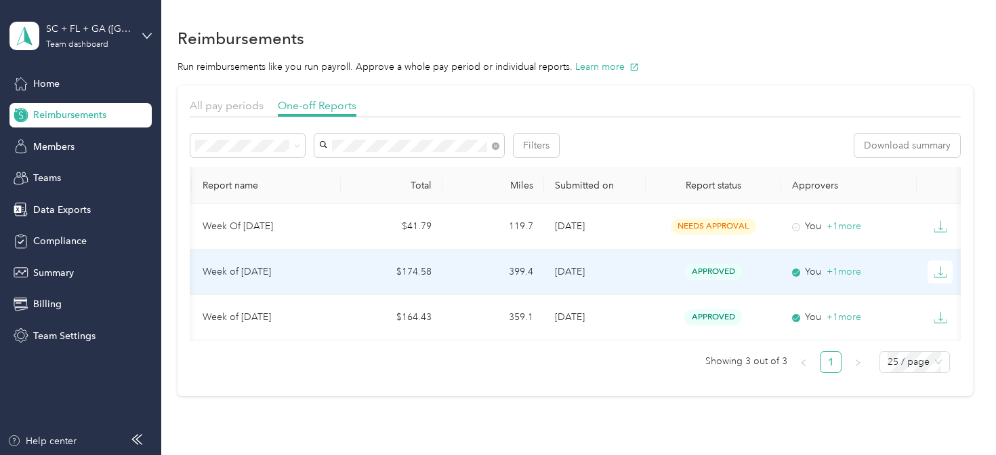
scroll to position [0, 176]
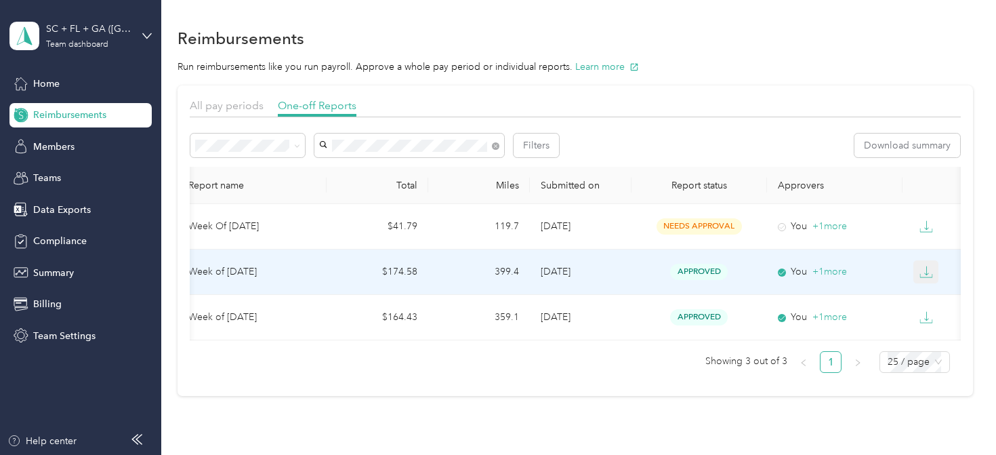
click at [926, 272] on icon "button" at bounding box center [926, 270] width 4 height 9
click at [925, 295] on div "PDF" at bounding box center [937, 296] width 28 height 14
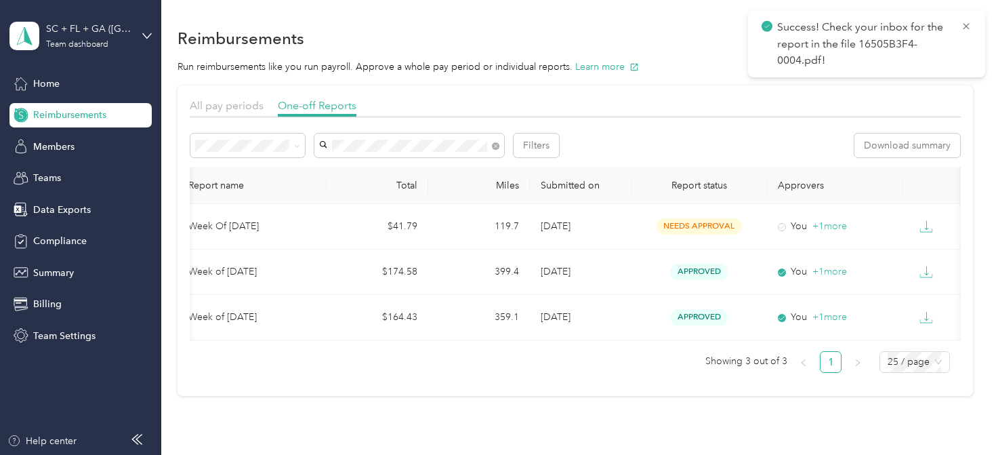
click at [914, 46] on p "Success! Check your inbox for the report in the file 16505B3F4-0004.pdf!" at bounding box center [863, 44] width 173 height 50
click at [297, 143] on icon at bounding box center [297, 146] width 6 height 6
click at [242, 194] on span "Needs approval" at bounding box center [234, 194] width 69 height 12
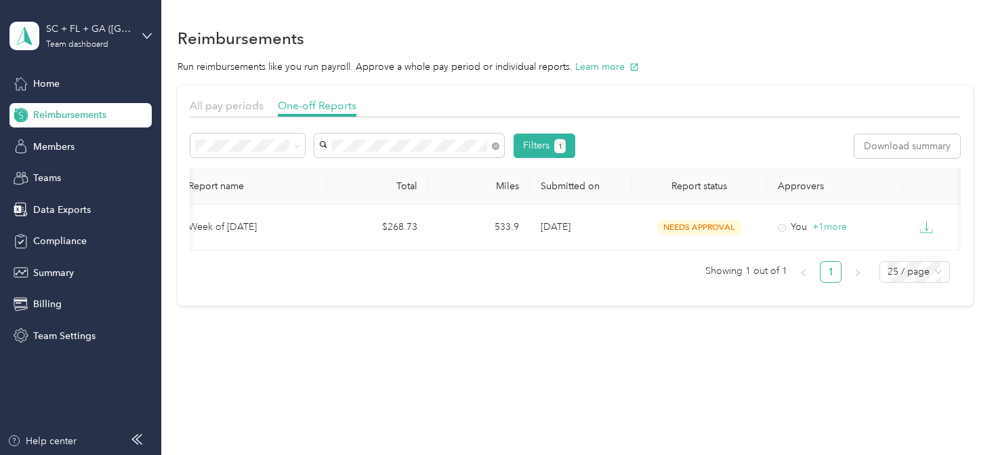
click at [516, 282] on ul "Showing 1 out of 1 1 25 / page" at bounding box center [570, 272] width 760 height 22
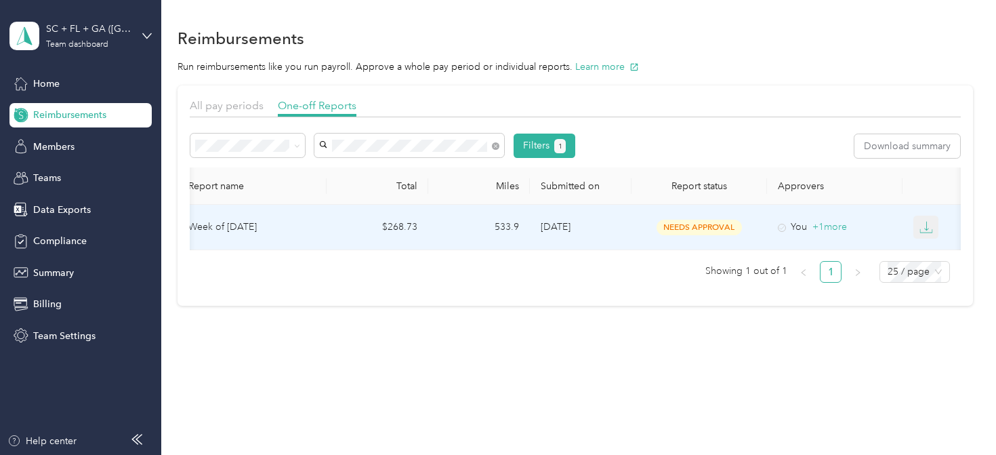
click at [928, 231] on icon "button" at bounding box center [926, 227] width 14 height 14
click at [931, 249] on div "PDF" at bounding box center [937, 252] width 28 height 14
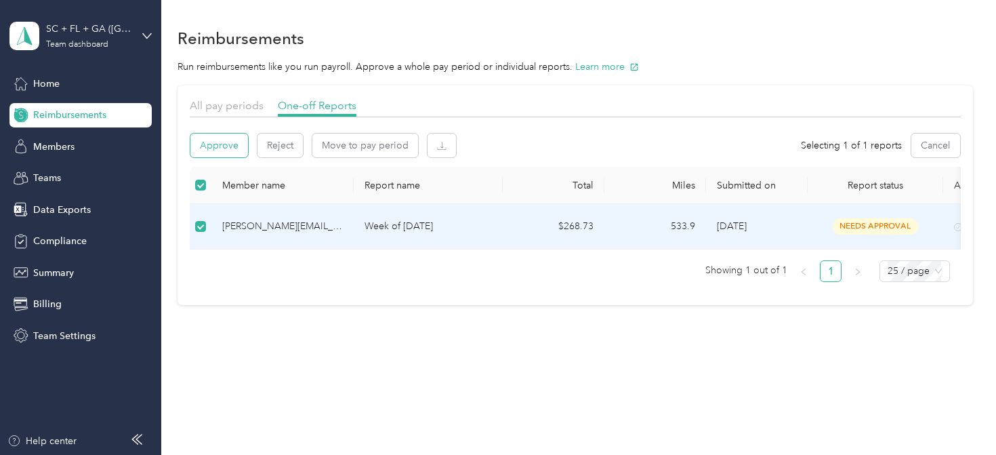
click at [228, 144] on button "Approve" at bounding box center [219, 145] width 58 height 24
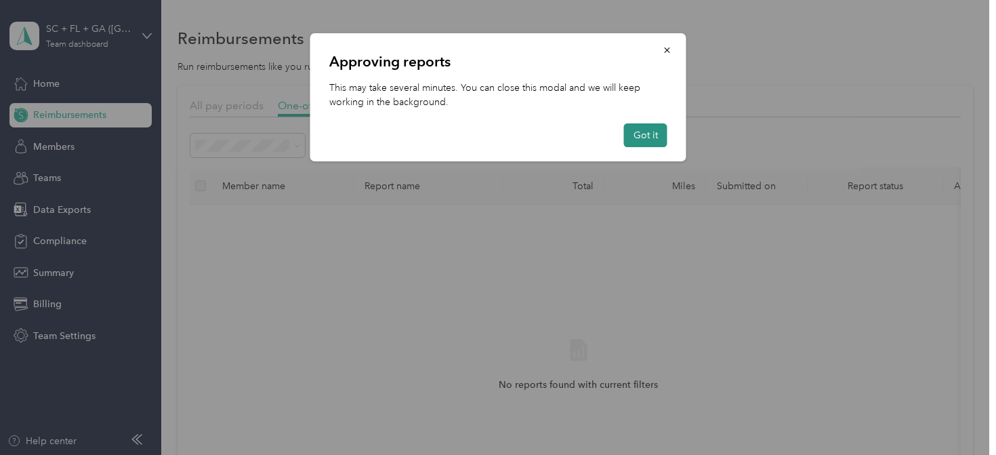
click at [635, 143] on button "Got it" at bounding box center [645, 135] width 43 height 24
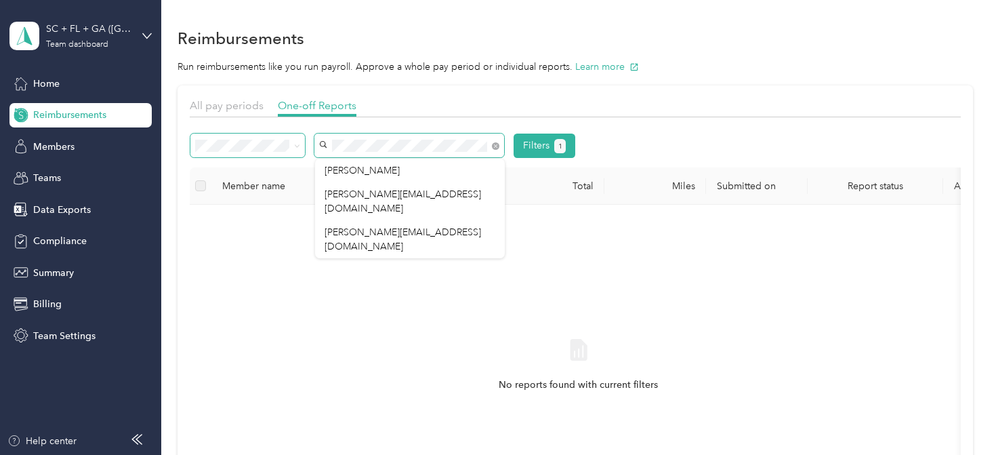
click at [301, 135] on div "Filters 1" at bounding box center [382, 145] width 385 height 24
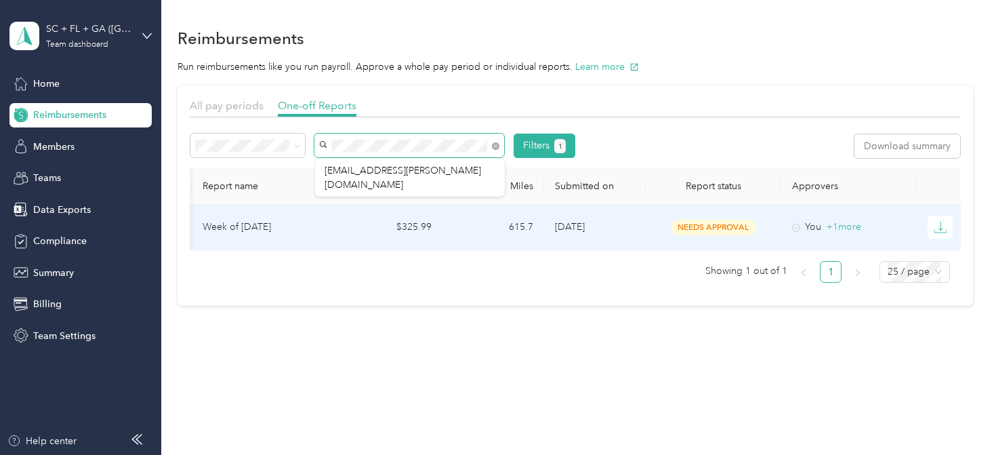
scroll to position [0, 179]
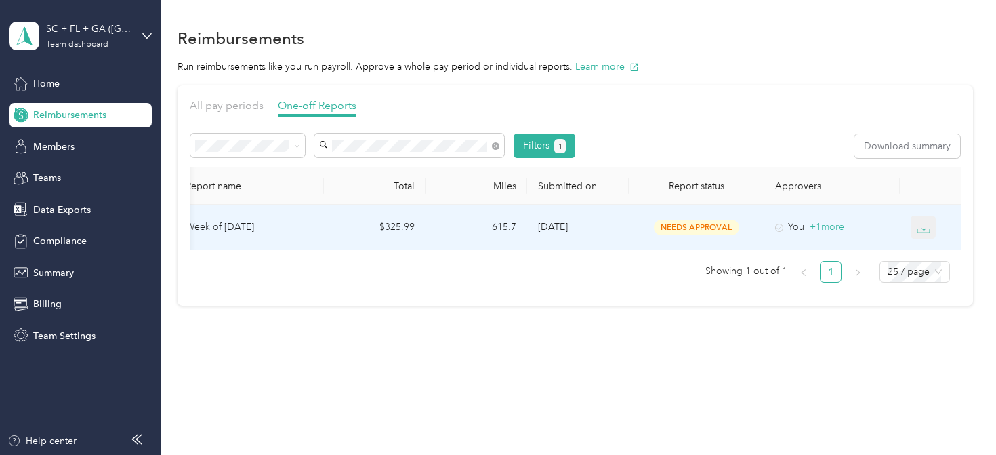
click at [930, 227] on button "button" at bounding box center [923, 226] width 26 height 23
click at [932, 246] on div "PDF" at bounding box center [934, 252] width 28 height 14
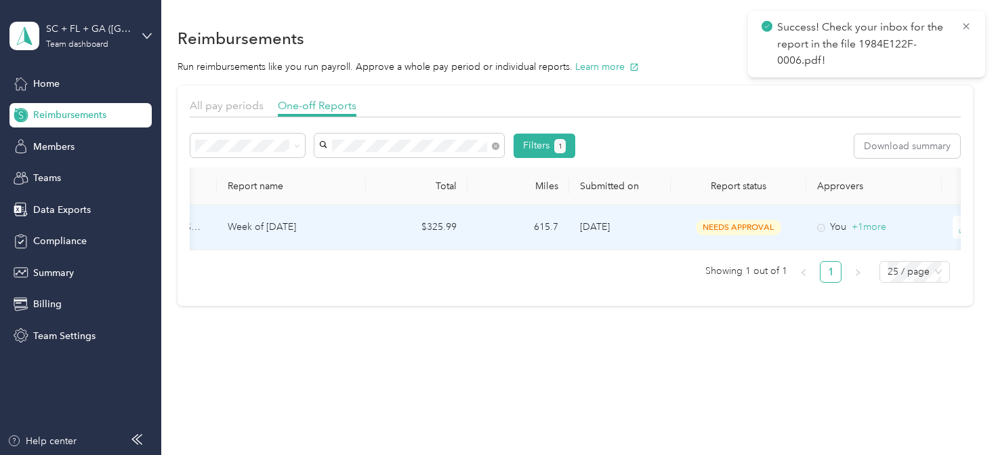
scroll to position [0, 0]
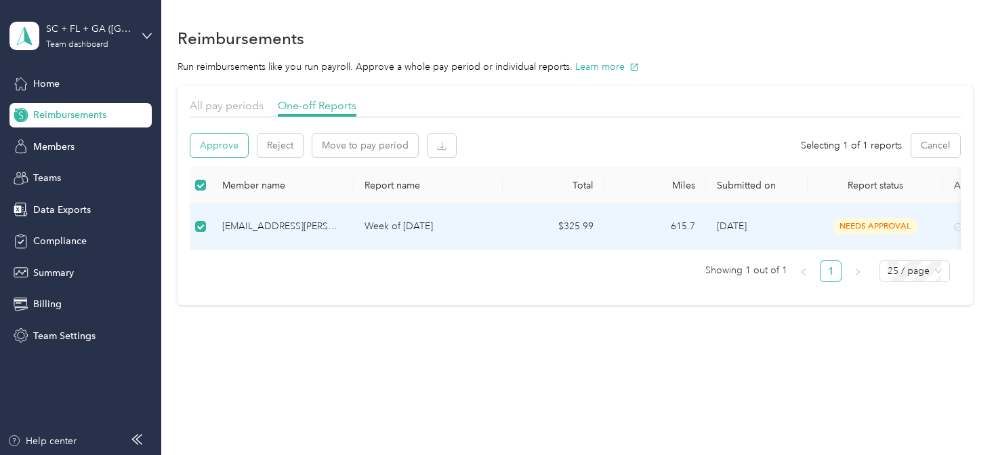
click at [223, 148] on button "Approve" at bounding box center [219, 145] width 58 height 24
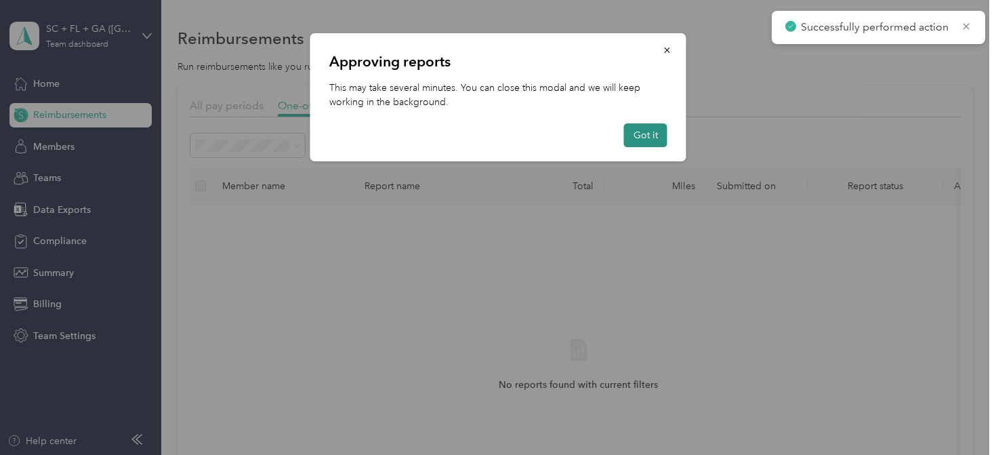
click at [643, 138] on button "Got it" at bounding box center [645, 135] width 43 height 24
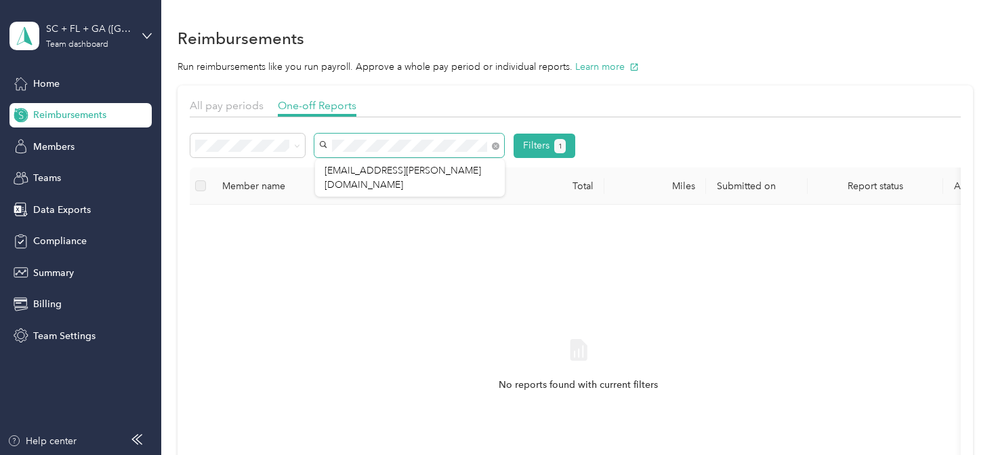
click at [314, 143] on span at bounding box center [409, 145] width 190 height 24
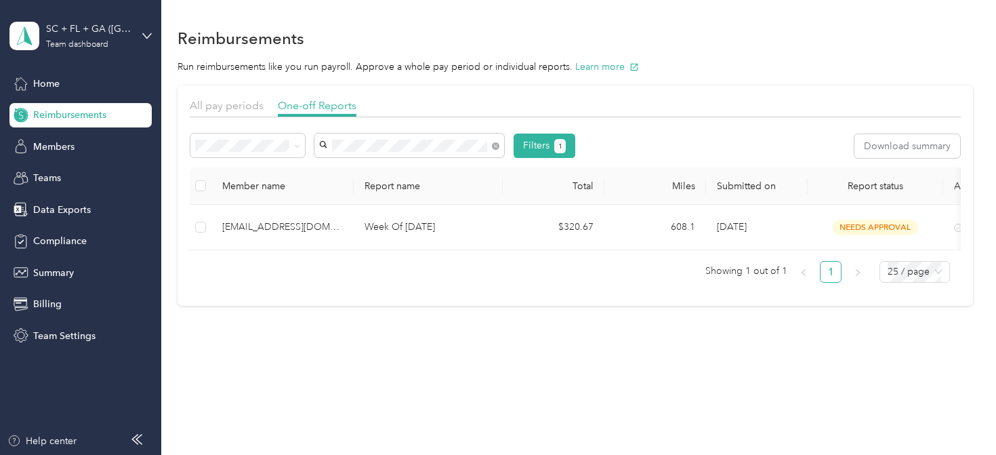
click at [407, 175] on div "[EMAIL_ADDRESS][DOMAIN_NAME]" at bounding box center [409, 170] width 171 height 14
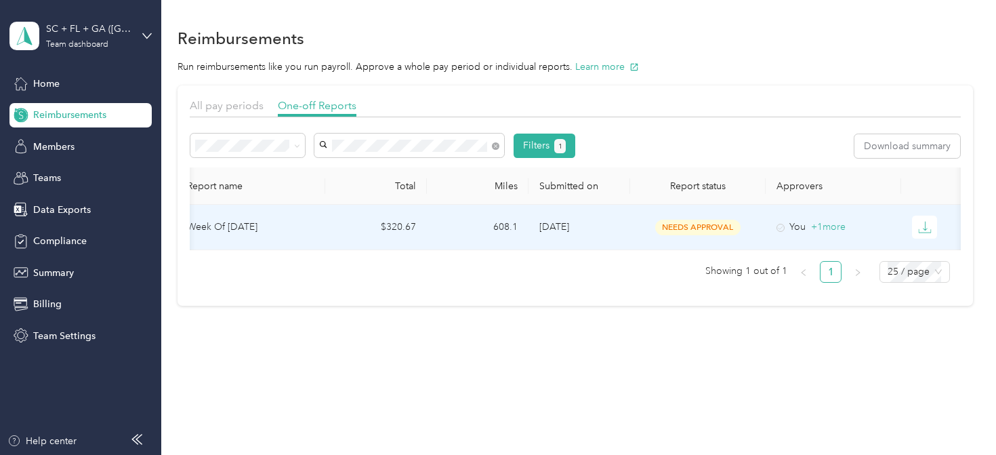
scroll to position [0, 179]
click at [926, 226] on icon "button" at bounding box center [923, 227] width 14 height 14
click at [933, 251] on div "PDF" at bounding box center [934, 252] width 28 height 14
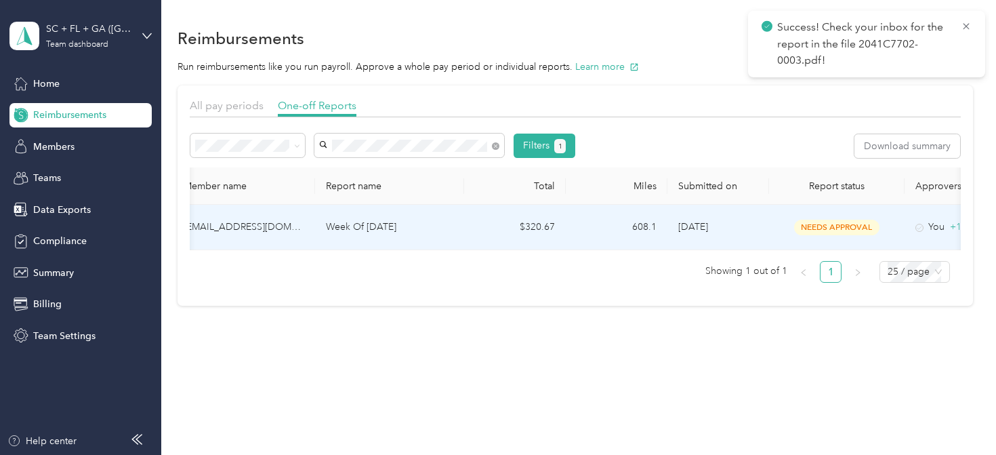
scroll to position [0, 0]
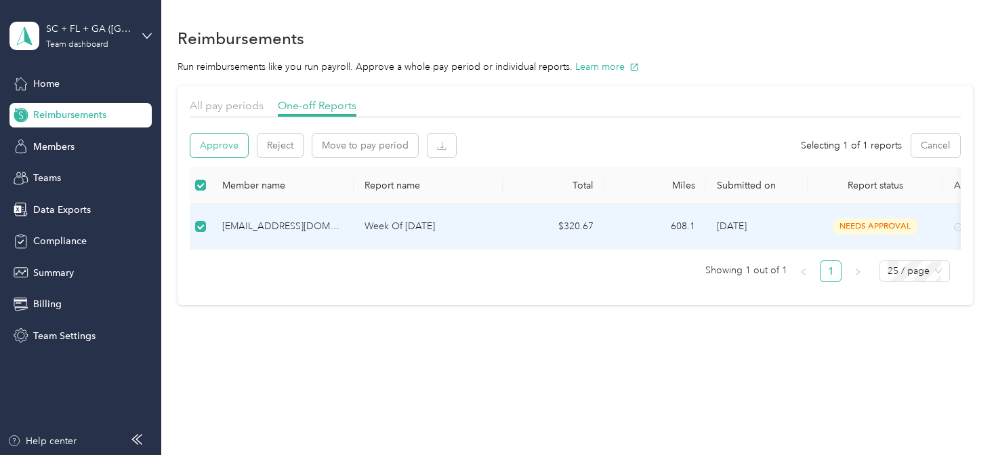
click at [221, 154] on button "Approve" at bounding box center [219, 145] width 58 height 24
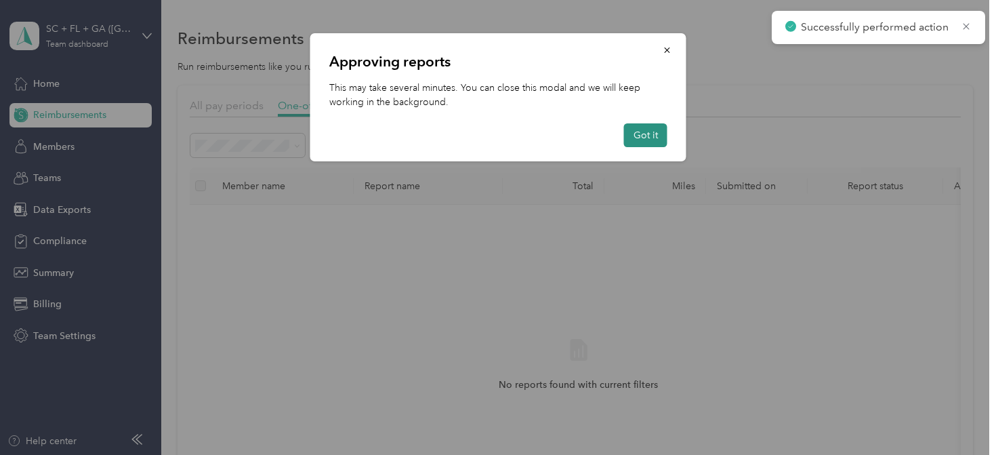
click at [645, 138] on button "Got it" at bounding box center [645, 135] width 43 height 24
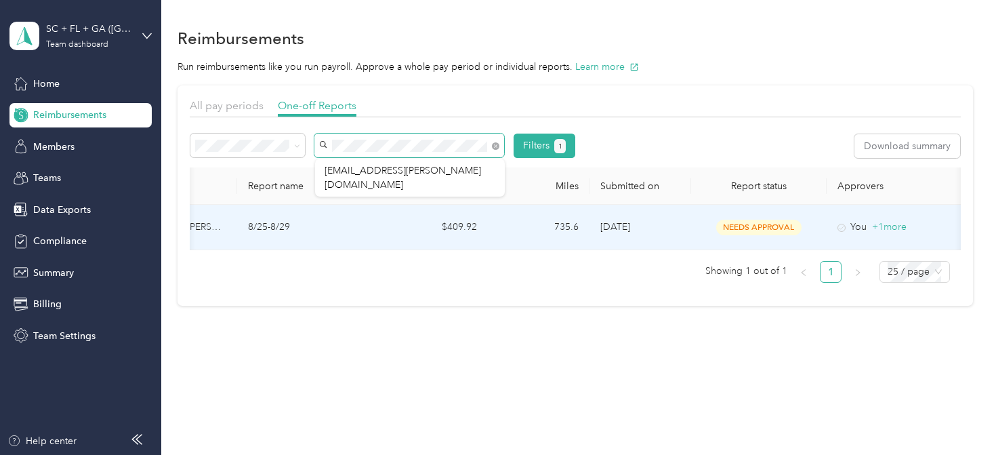
scroll to position [0, 179]
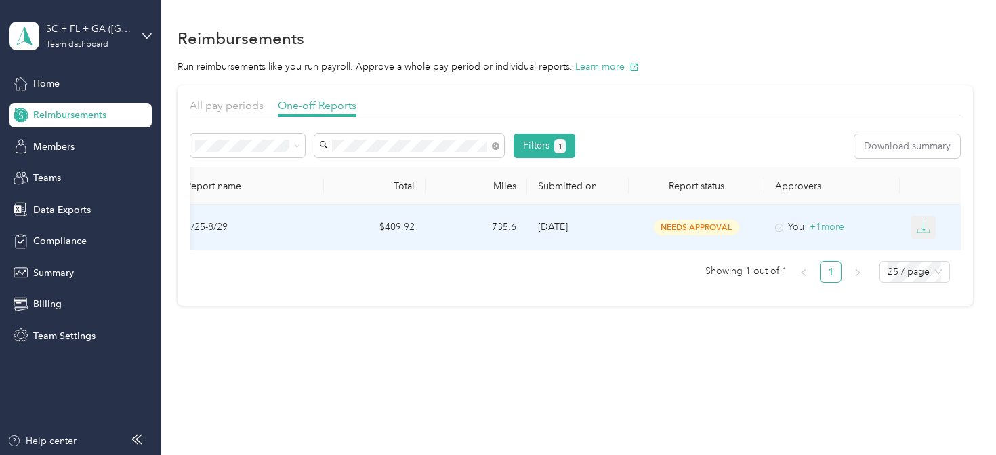
click at [921, 225] on icon "button" at bounding box center [923, 227] width 14 height 14
click at [929, 254] on div "PDF" at bounding box center [934, 252] width 28 height 14
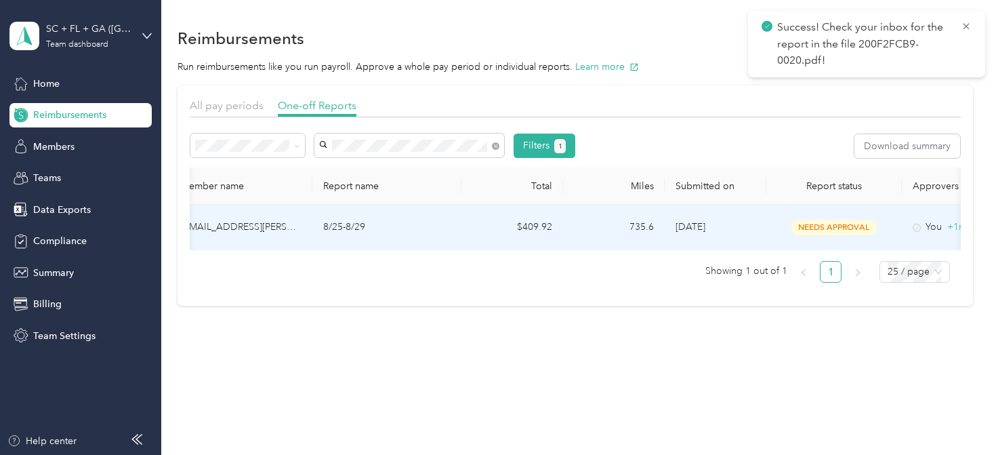
scroll to position [0, 0]
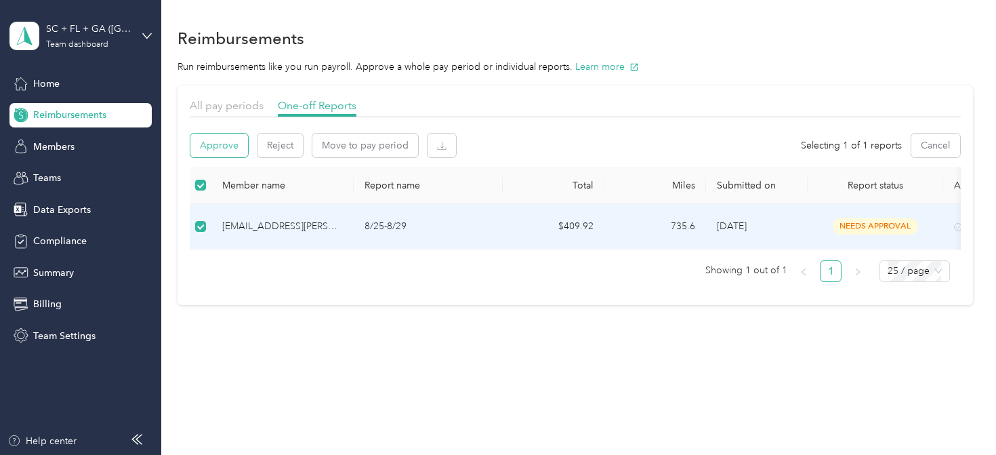
click at [218, 149] on button "Approve" at bounding box center [219, 145] width 58 height 24
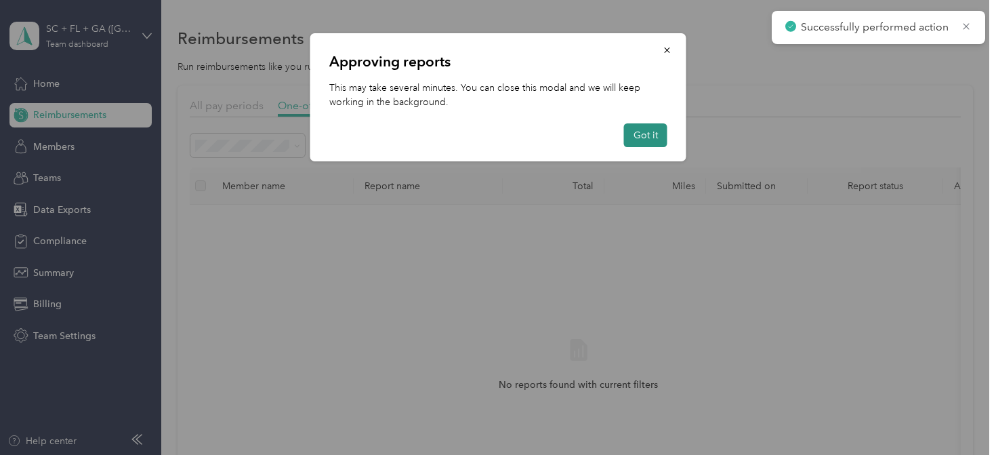
click at [651, 131] on button "Got it" at bounding box center [645, 135] width 43 height 24
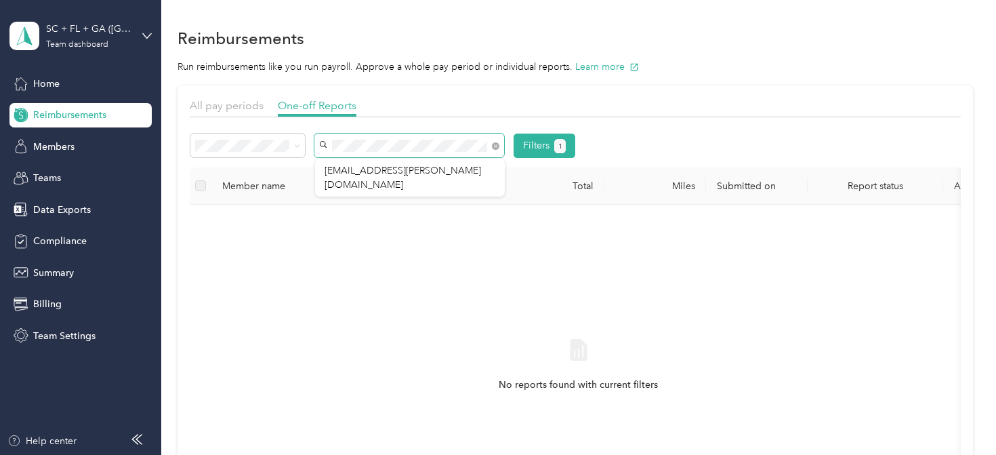
click at [311, 143] on div "Filters 1" at bounding box center [382, 145] width 385 height 24
click at [337, 171] on span "[PERSON_NAME][EMAIL_ADDRESS][PERSON_NAME][DOMAIN_NAME]" at bounding box center [402, 178] width 156 height 26
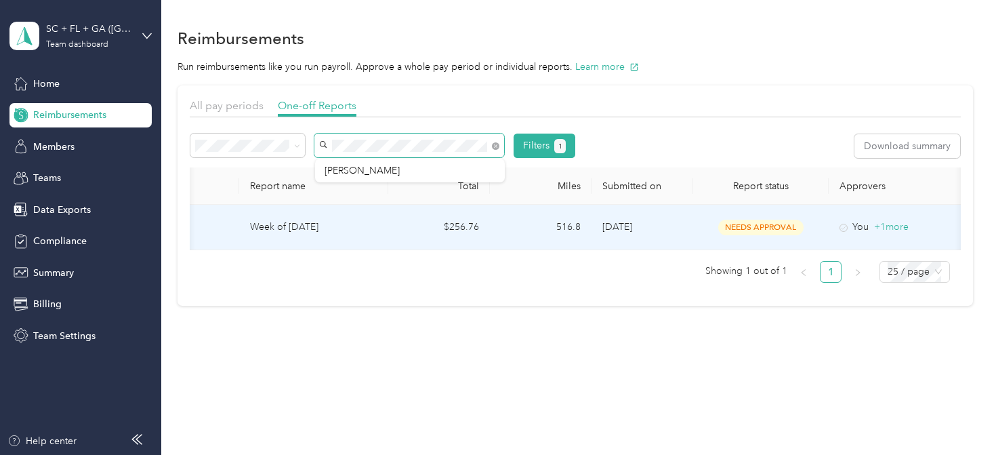
scroll to position [0, 179]
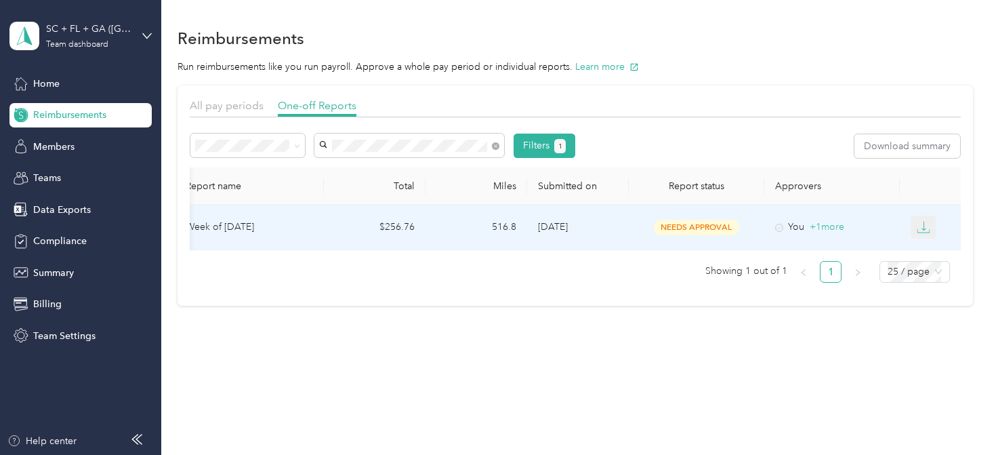
click at [929, 226] on icon "button" at bounding box center [923, 227] width 14 height 14
click at [929, 247] on div "PDF" at bounding box center [934, 252] width 28 height 14
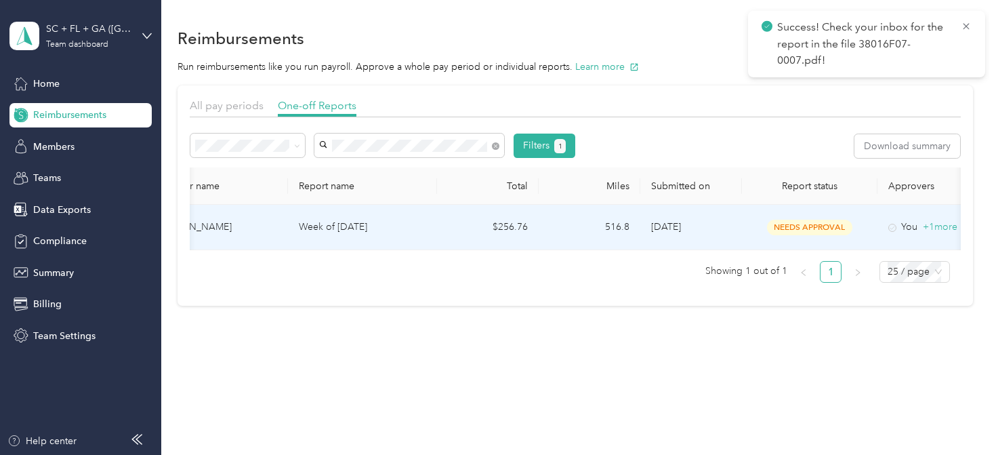
scroll to position [0, 0]
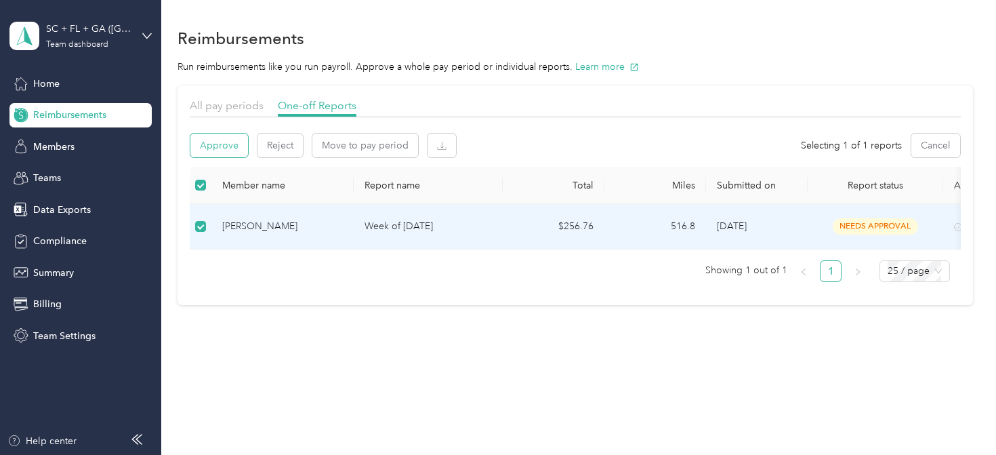
click at [232, 143] on button "Approve" at bounding box center [219, 145] width 58 height 24
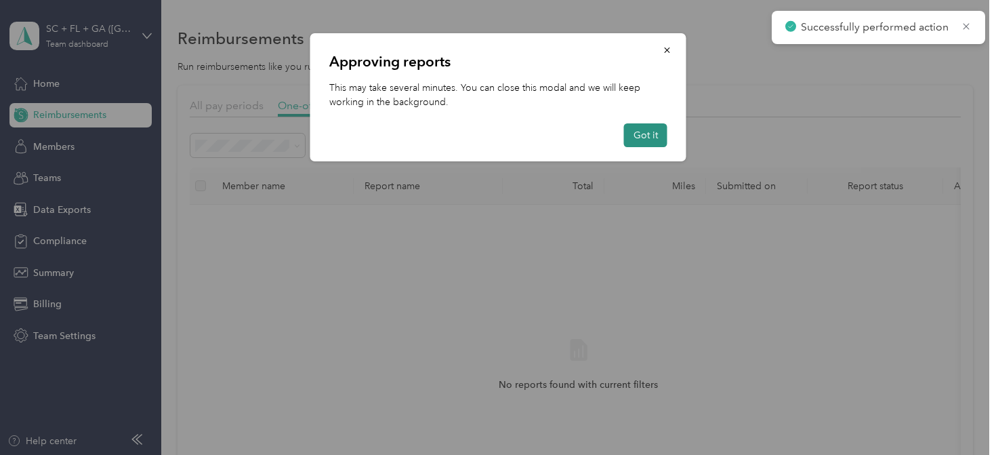
click at [643, 138] on button "Got it" at bounding box center [645, 135] width 43 height 24
